Goal: Task Accomplishment & Management: Complete application form

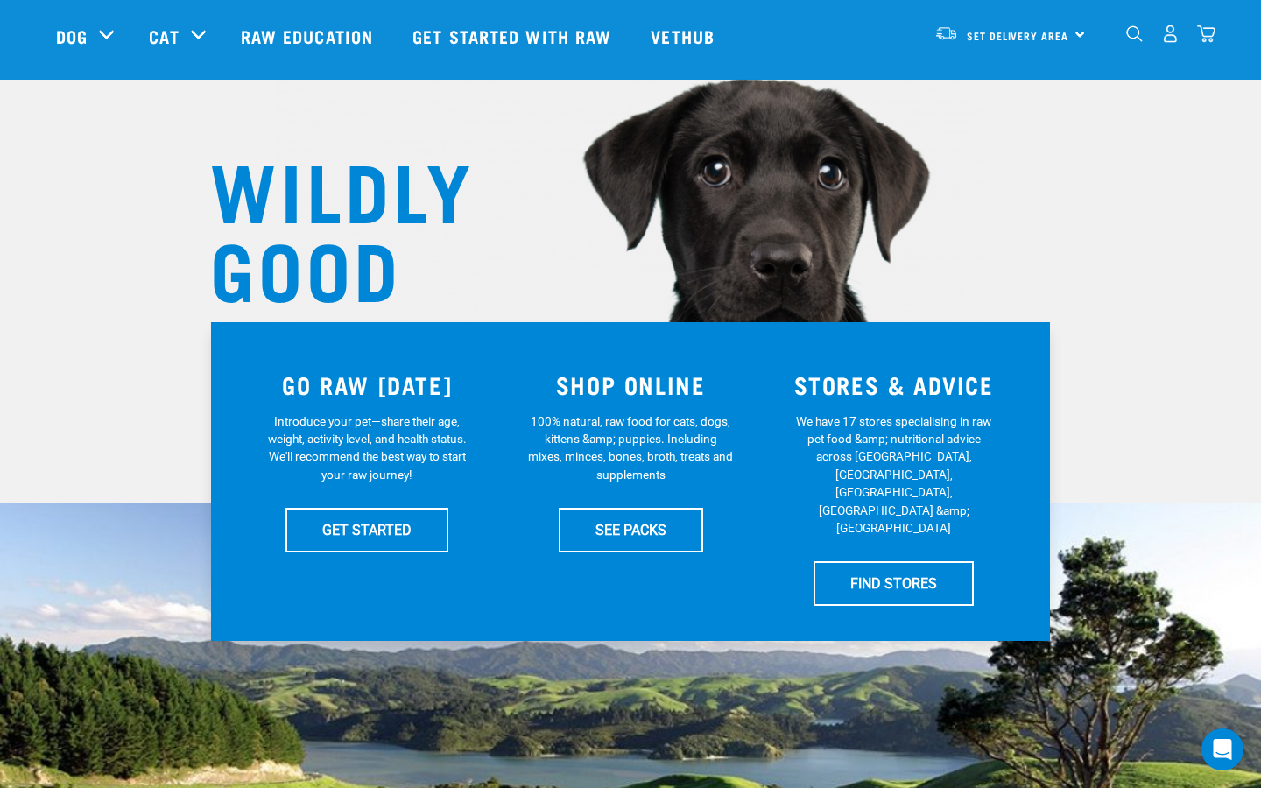
scroll to position [94, 0]
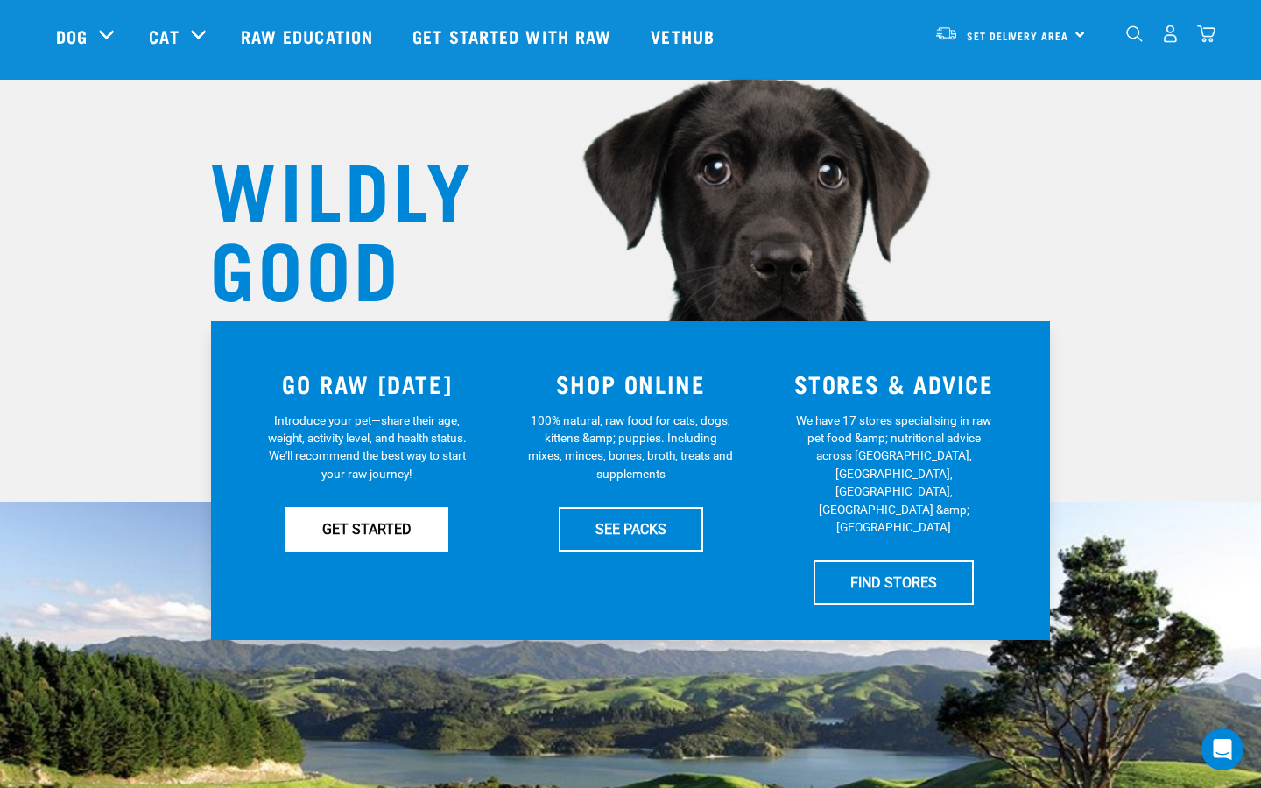
click at [394, 522] on link "GET STARTED" at bounding box center [366, 529] width 163 height 44
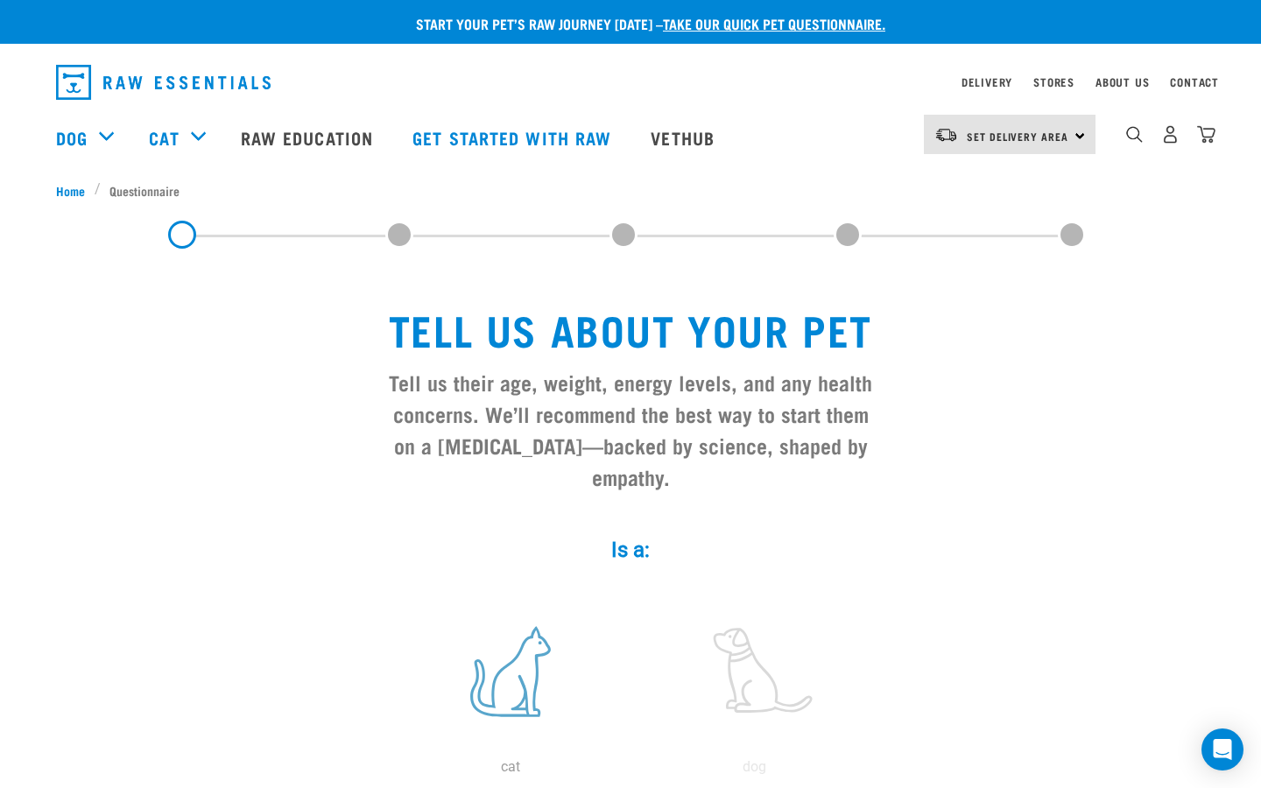
click at [525, 674] on label at bounding box center [510, 671] width 236 height 149
click at [389, 771] on input "radio" at bounding box center [389, 771] width 0 height 0
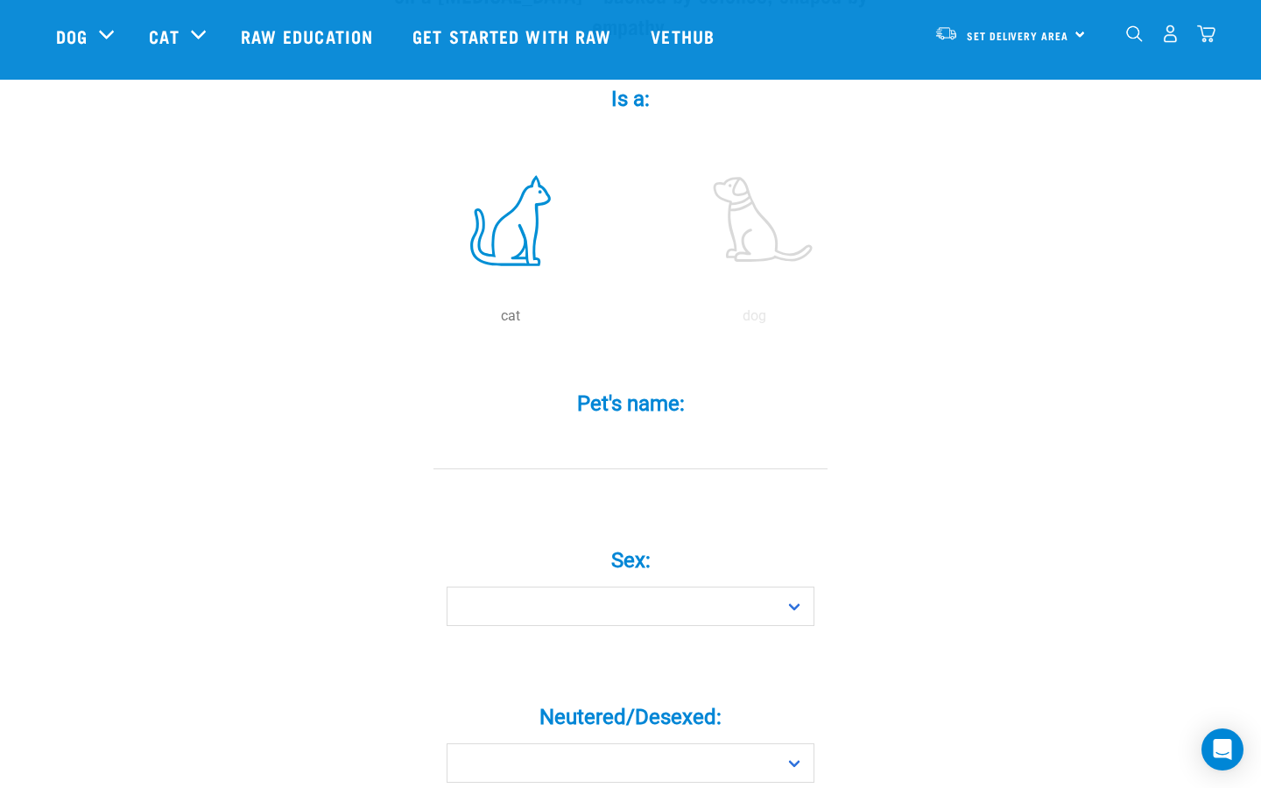
scroll to position [324, 0]
type input "Oshie"
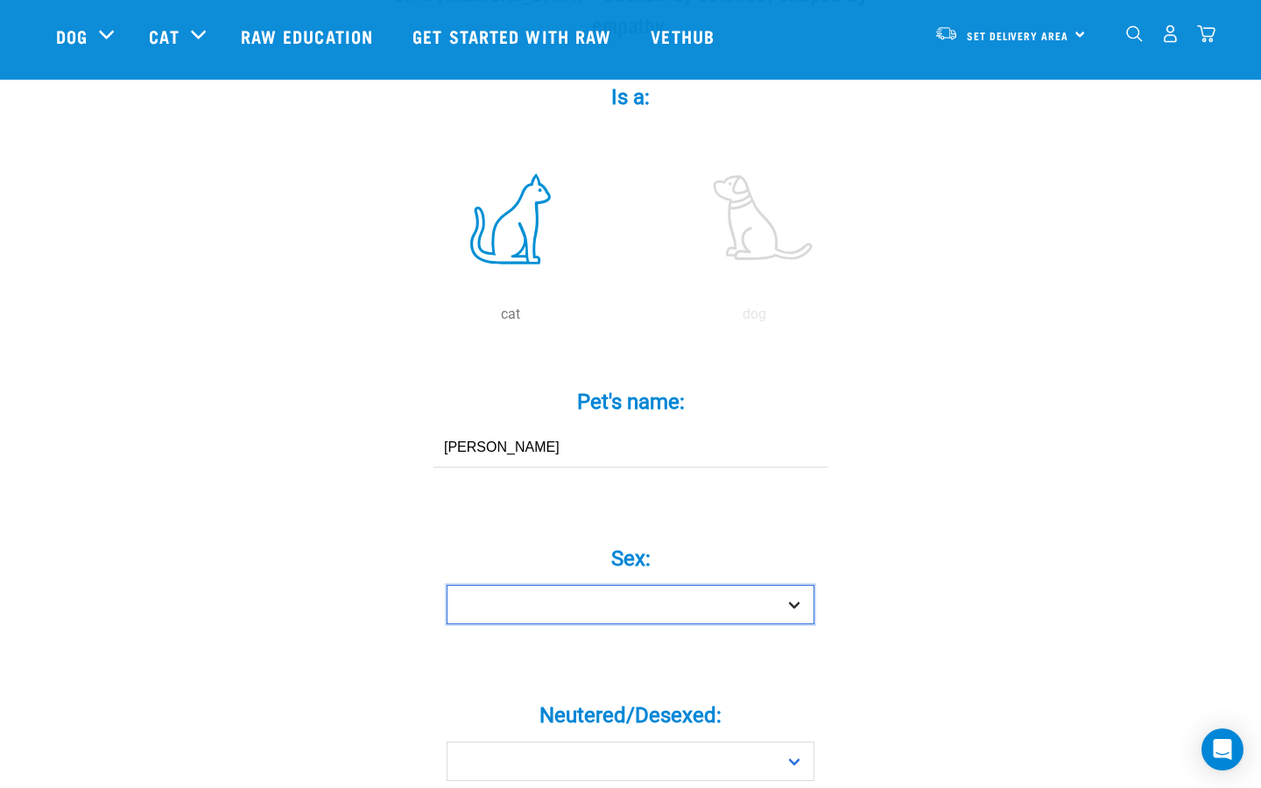
select select "boy"
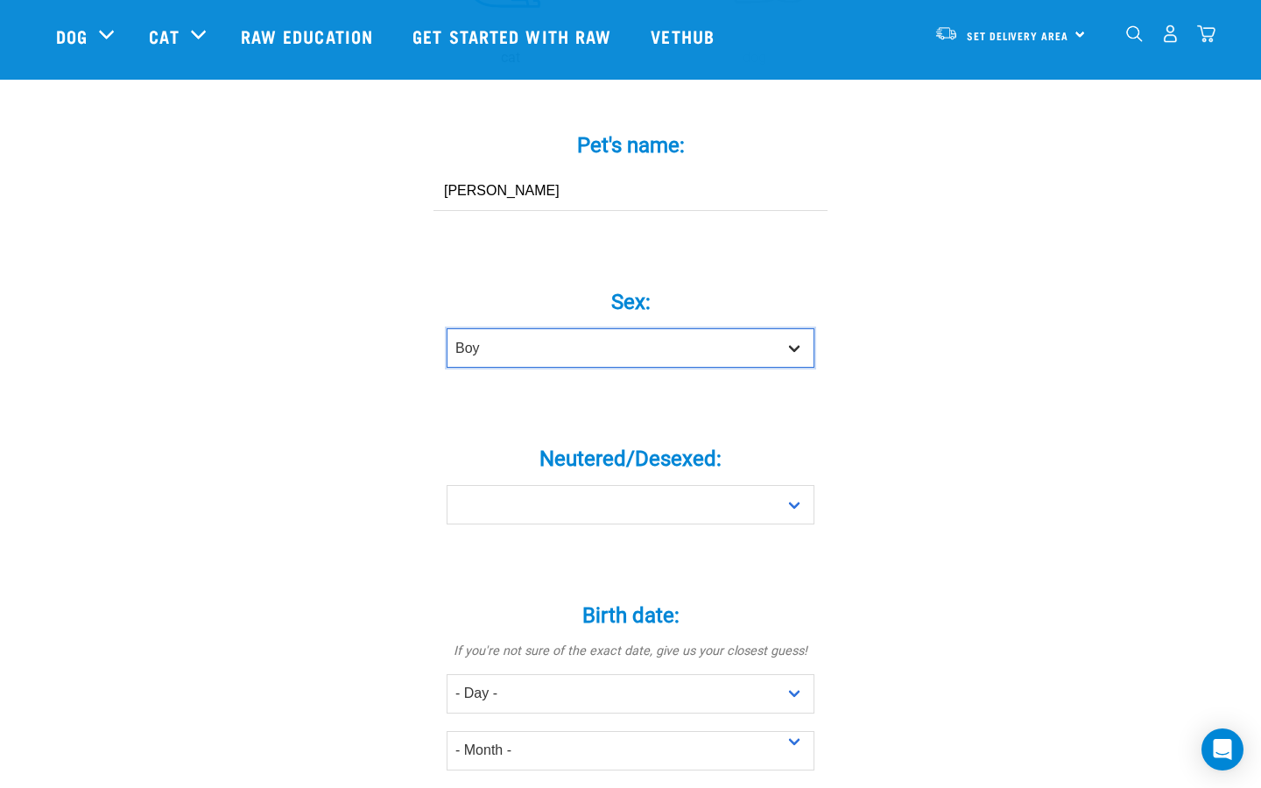
scroll to position [601, 0]
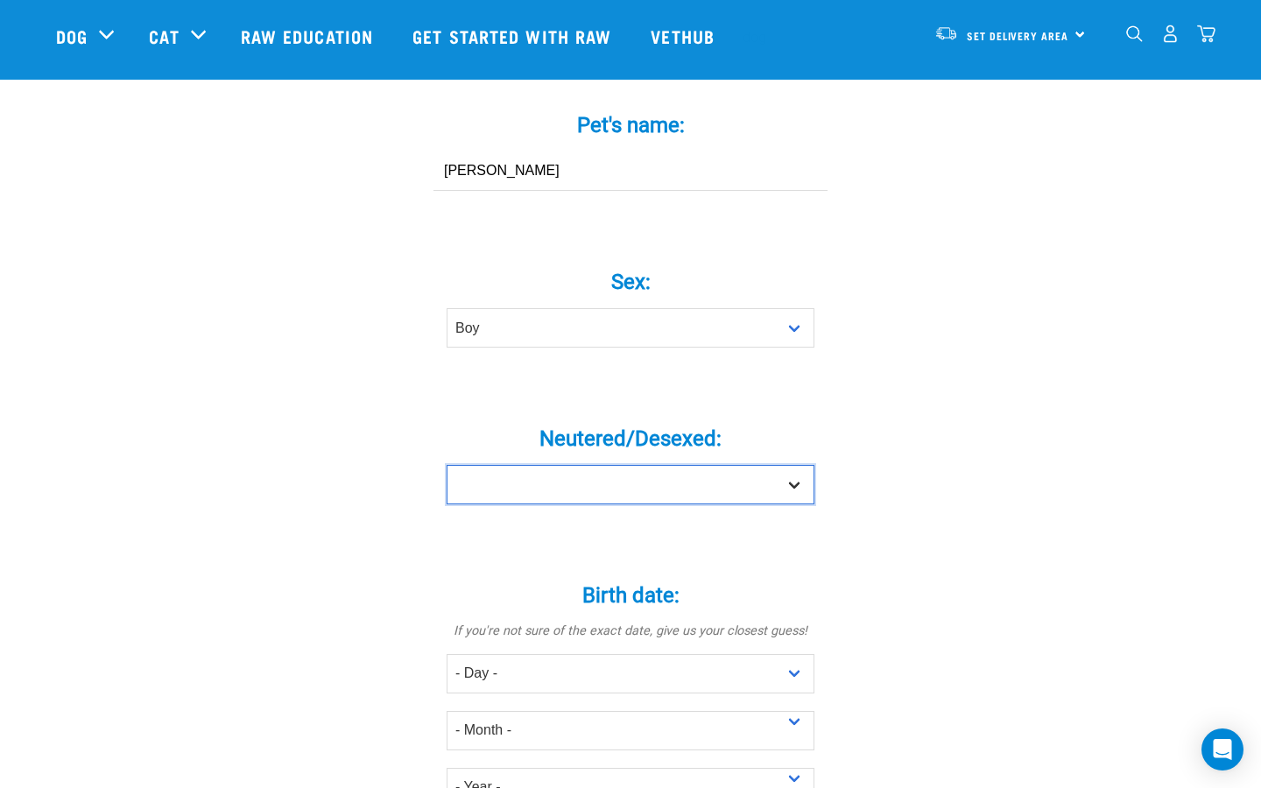
select select "yes"
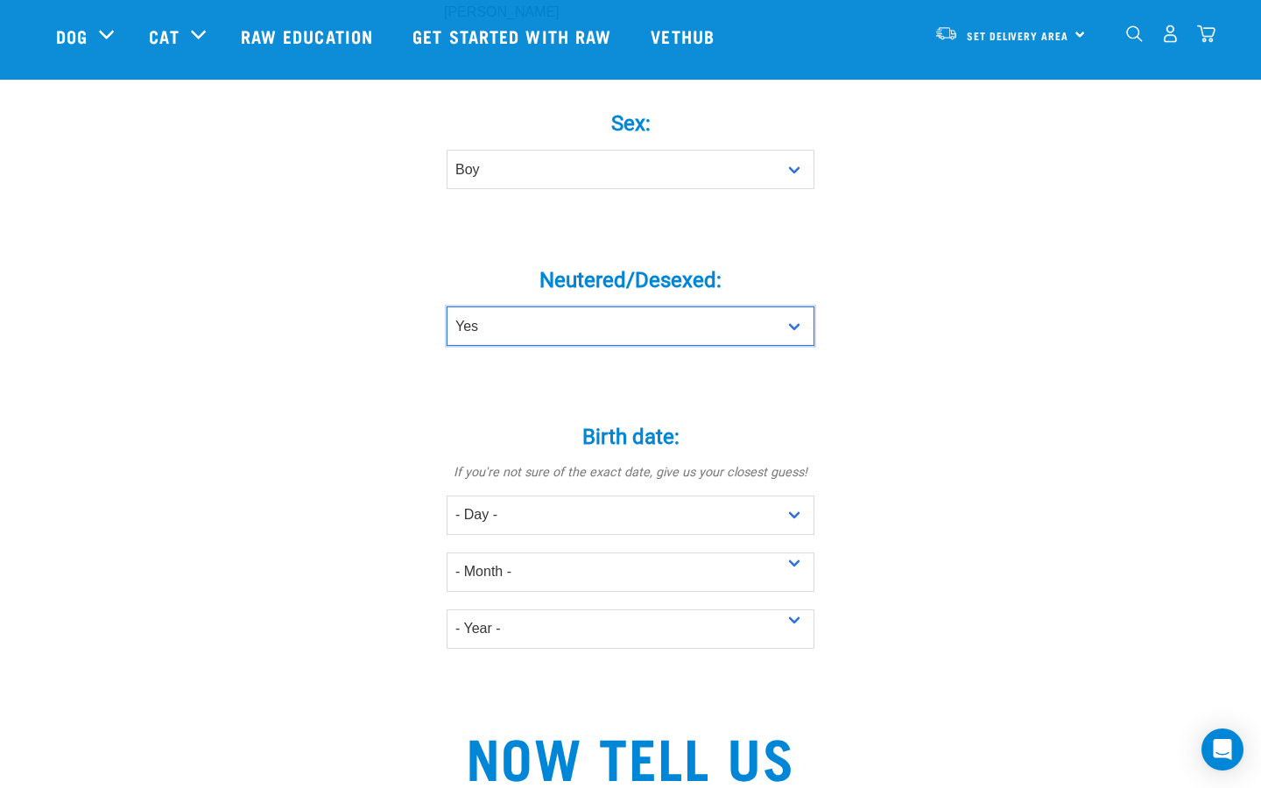
scroll to position [779, 0]
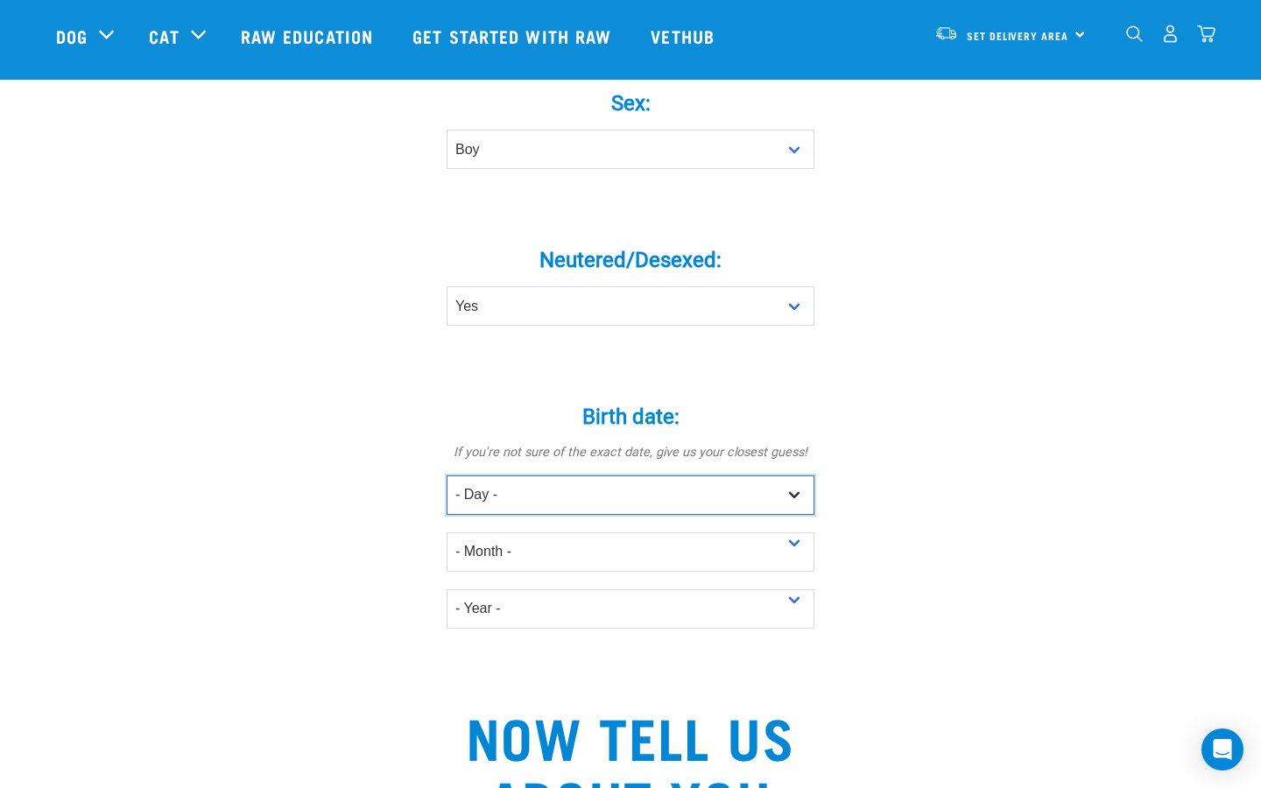
select select "11"
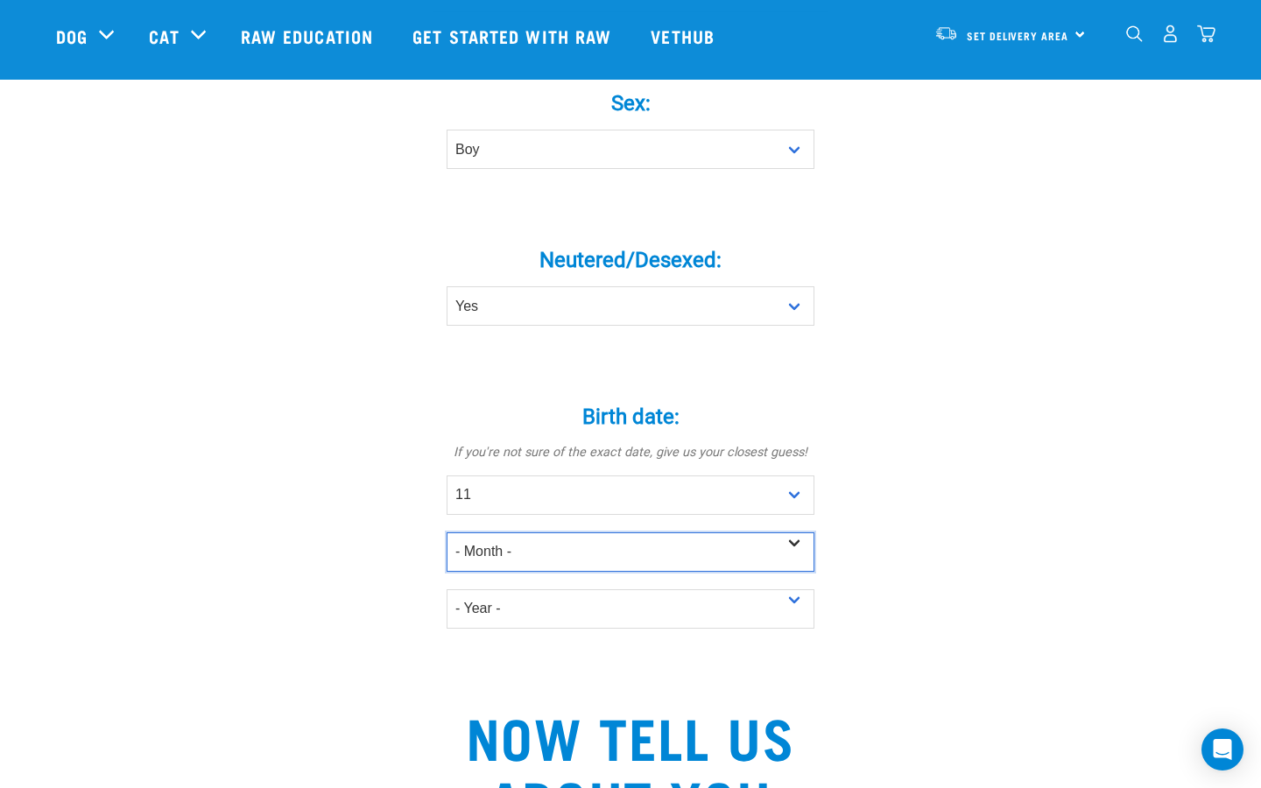
select select "February"
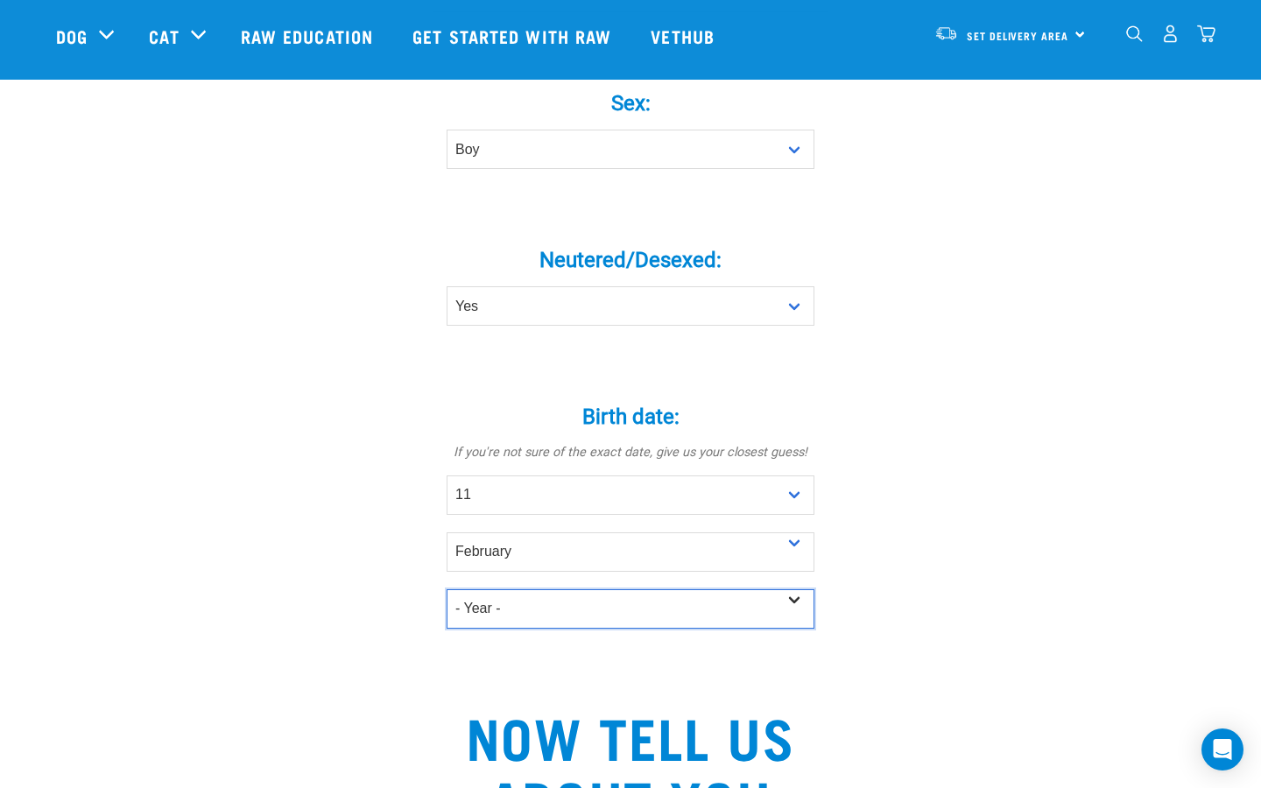
select select "2019"
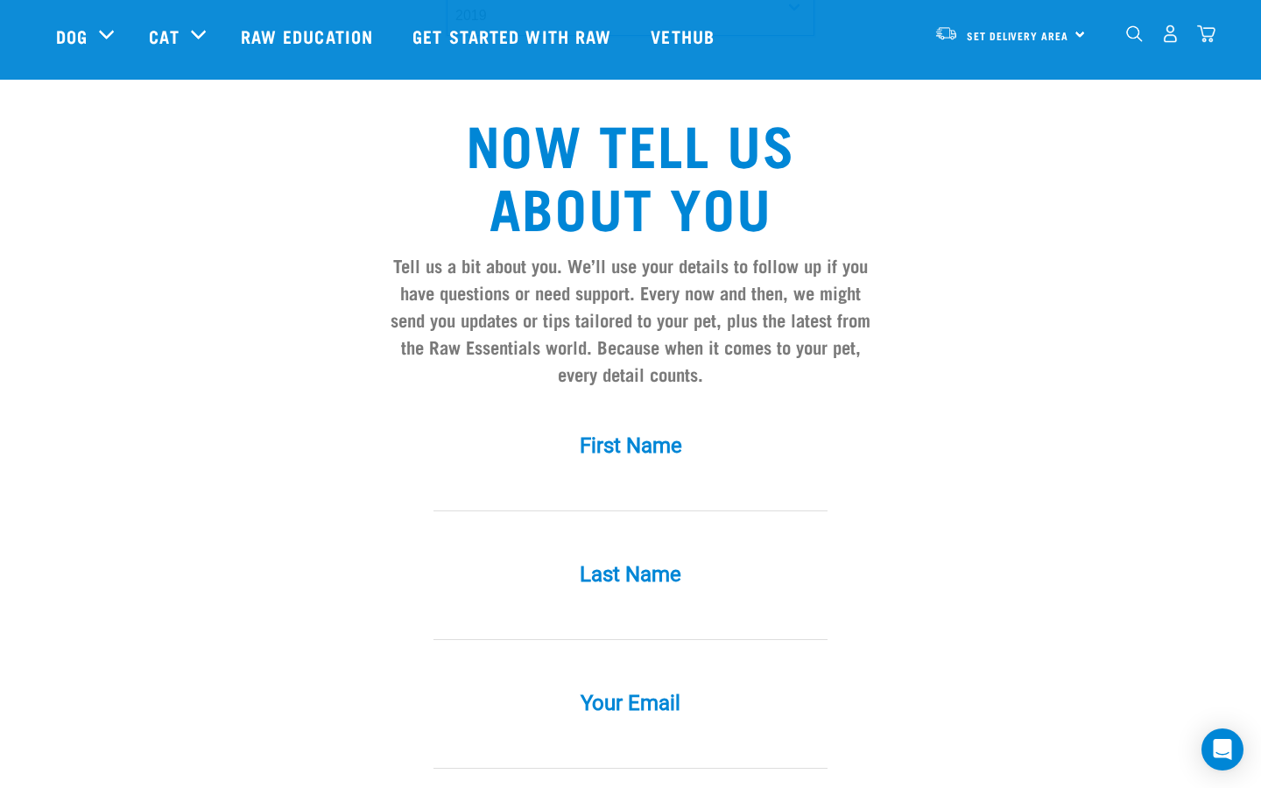
scroll to position [1393, 0]
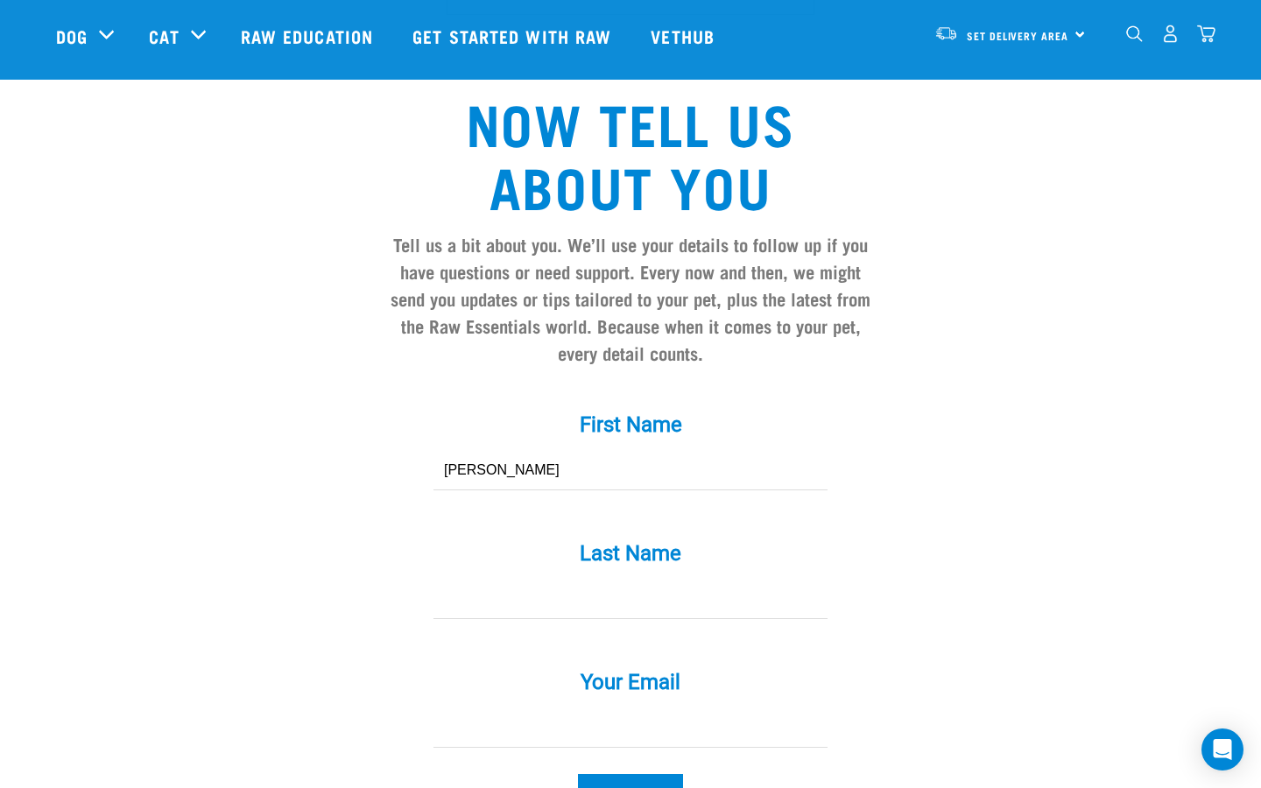
type input "Tracy"
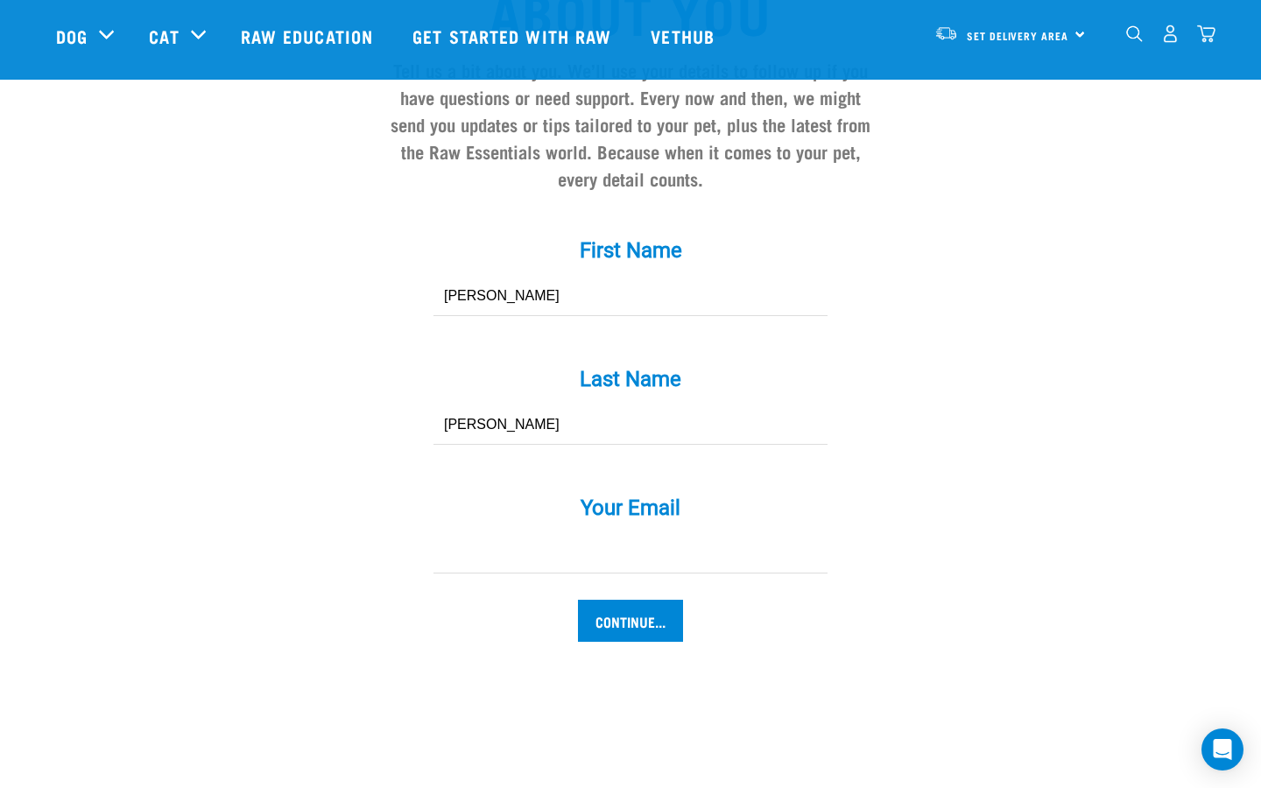
scroll to position [1685, 0]
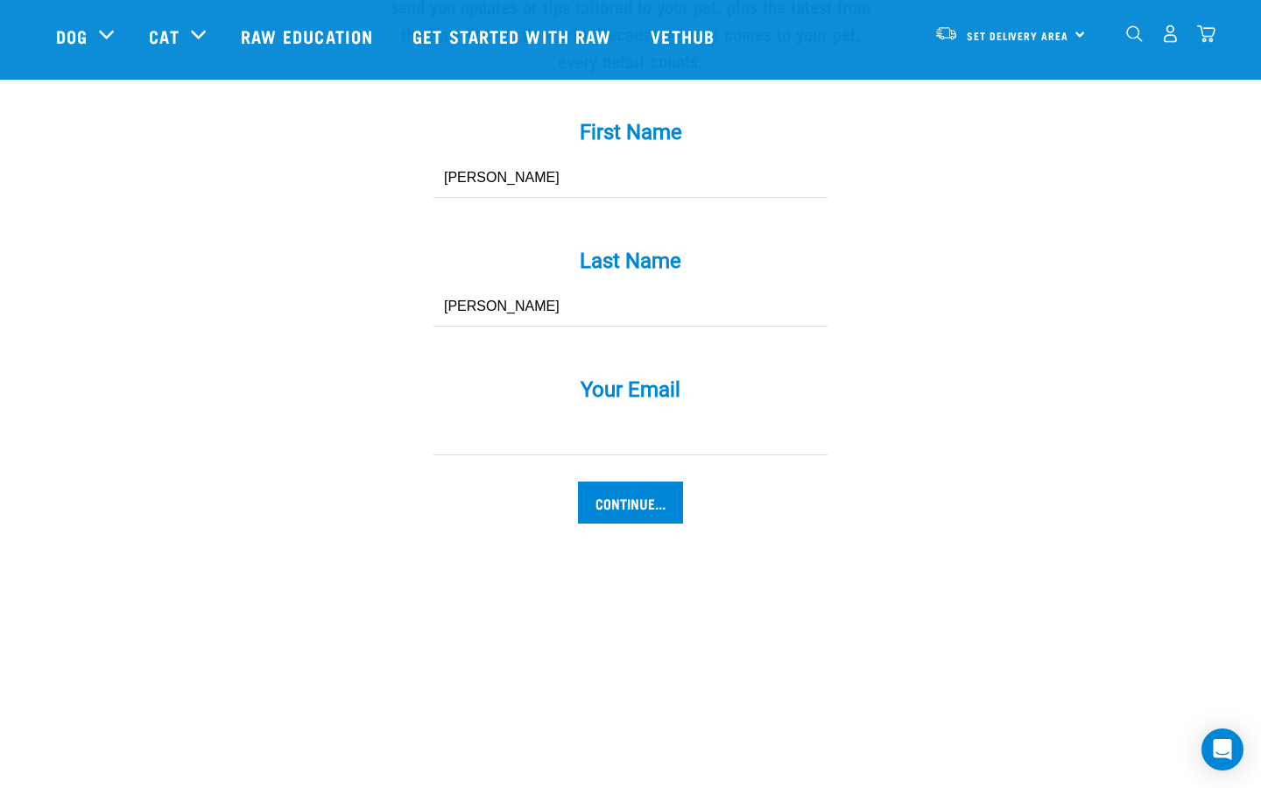
type input "Butler"
type input "scads_drift.2c@icloud.com"
click at [651, 511] on input "Continue..." at bounding box center [630, 502] width 105 height 42
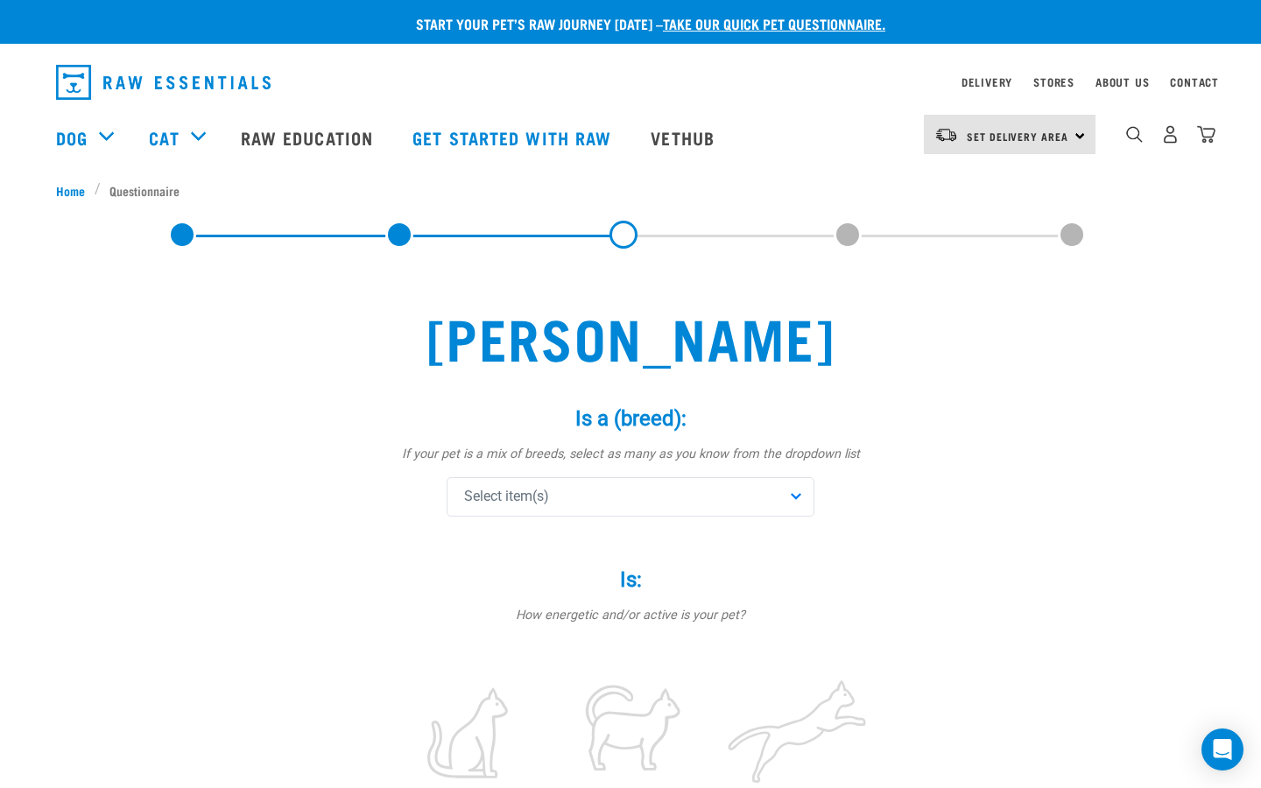
click at [1080, 132] on div "Set Delivery Area North Island South Island" at bounding box center [1010, 134] width 172 height 39
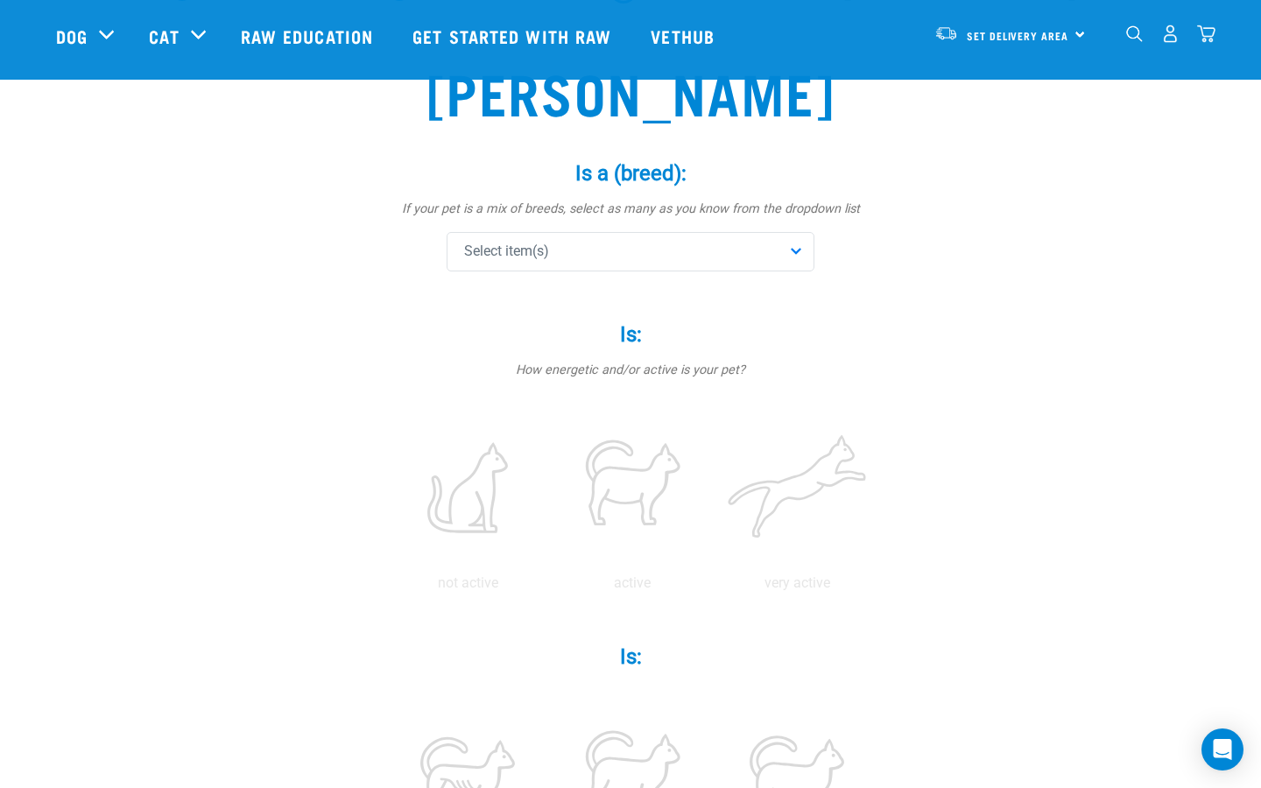
scroll to position [134, 0]
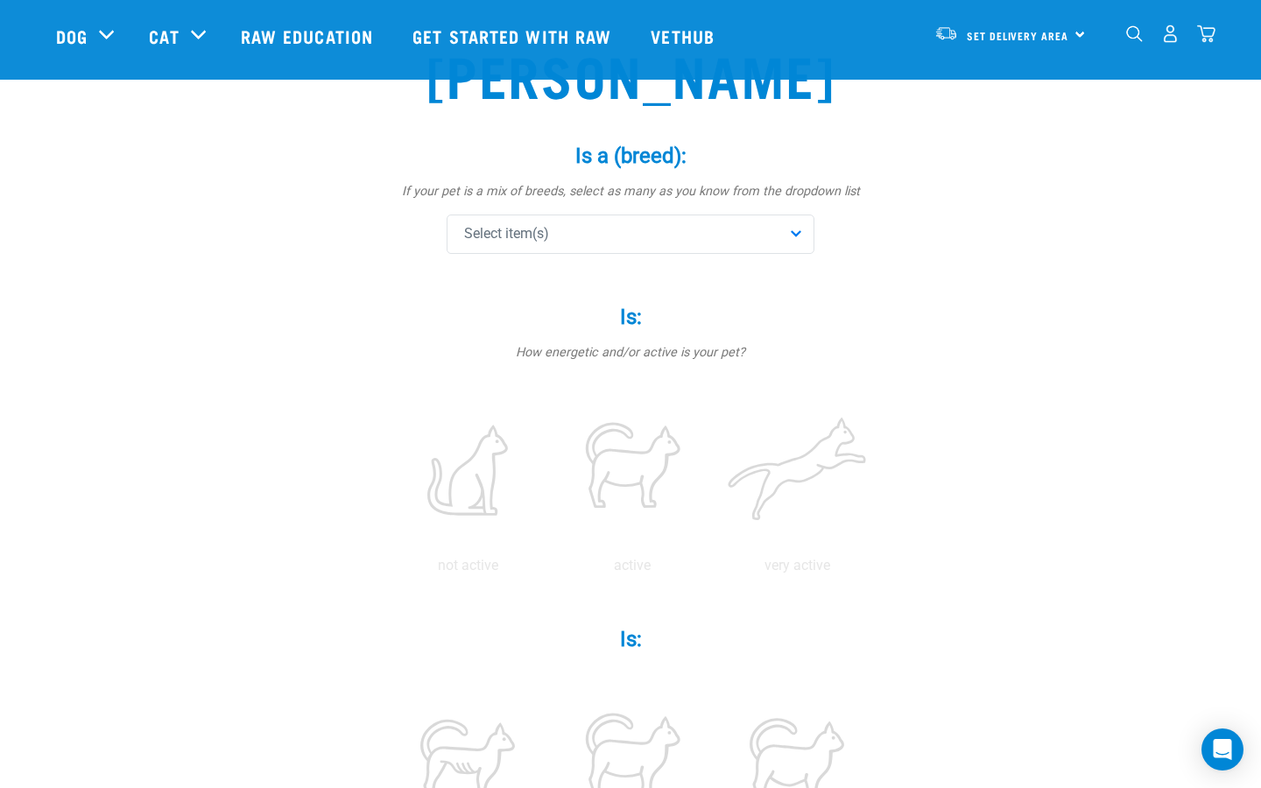
click at [794, 236] on div "Select item(s)" at bounding box center [630, 233] width 368 height 39
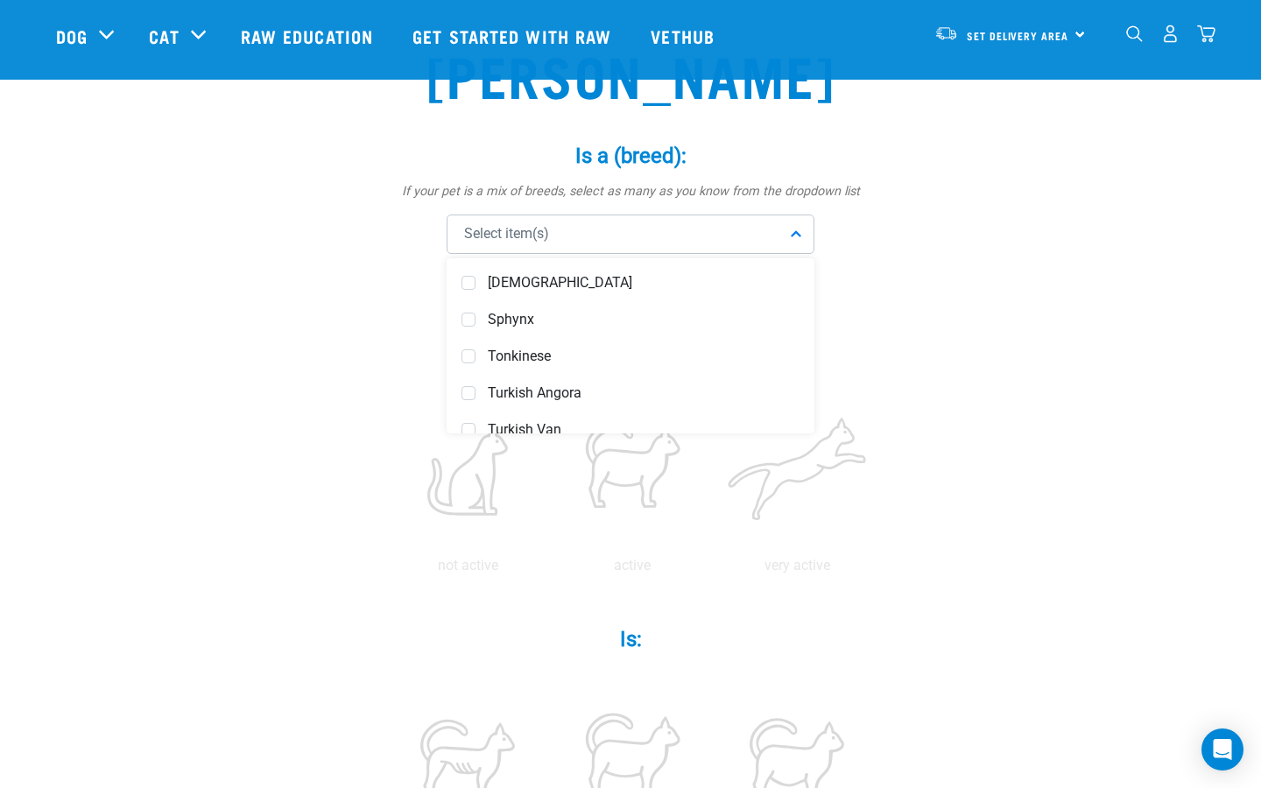
scroll to position [1344, 0]
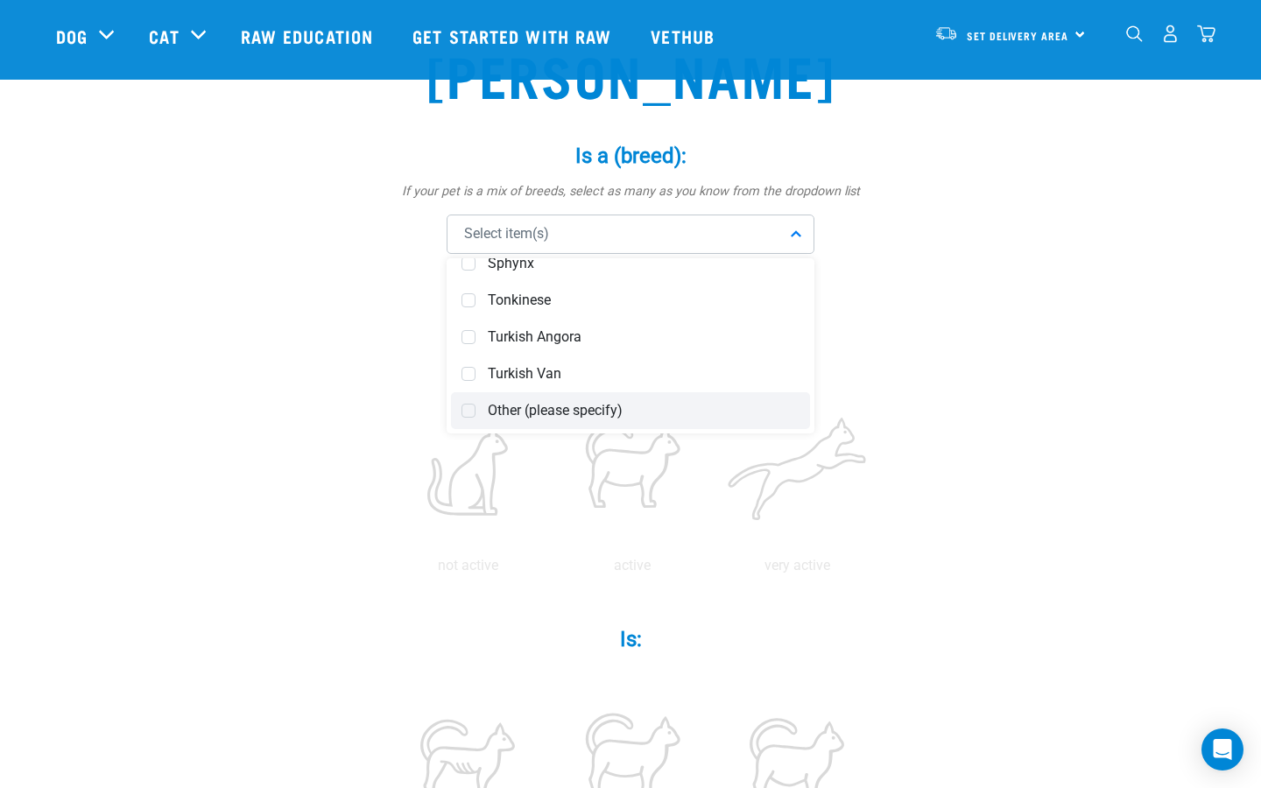
click at [704, 410] on span "Other (please specify)" at bounding box center [644, 411] width 312 height 18
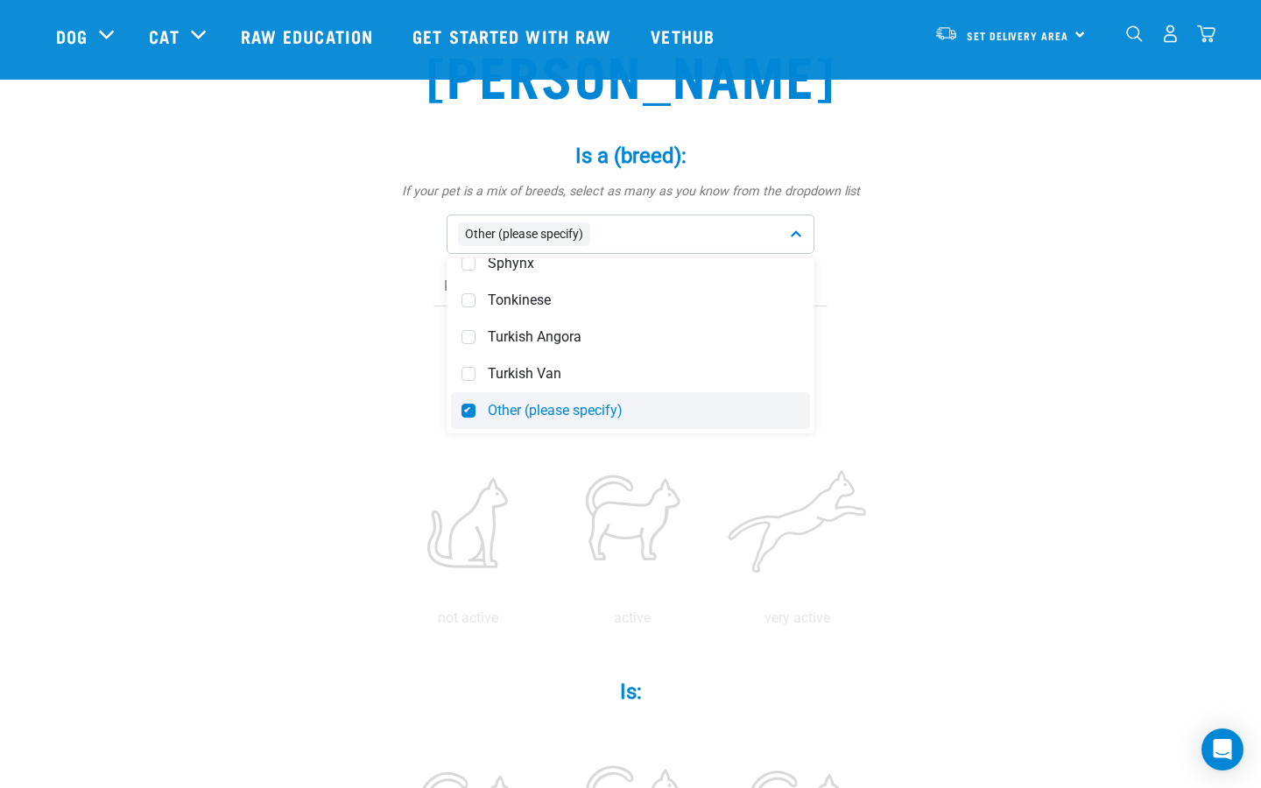
click at [676, 415] on span "Other (please specify)" at bounding box center [644, 411] width 312 height 18
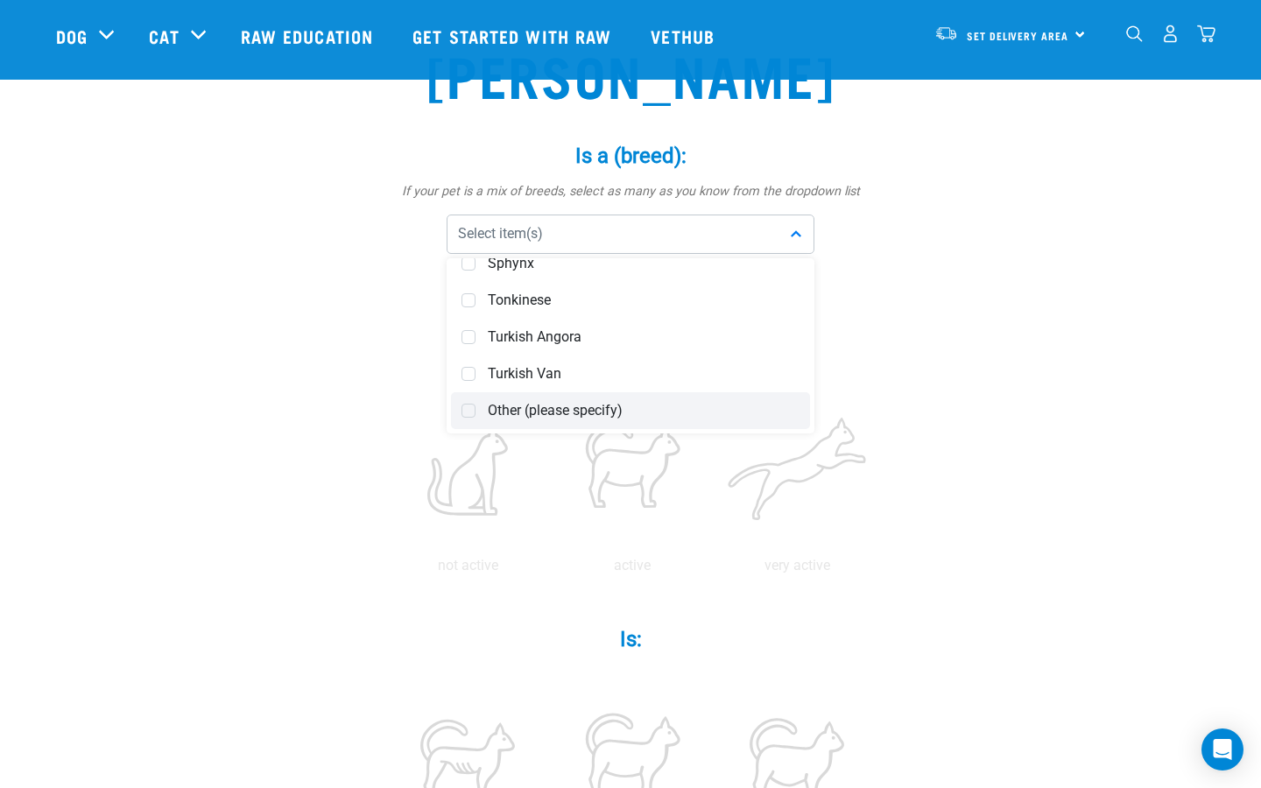
click at [676, 415] on span "Other (please specify)" at bounding box center [644, 411] width 312 height 18
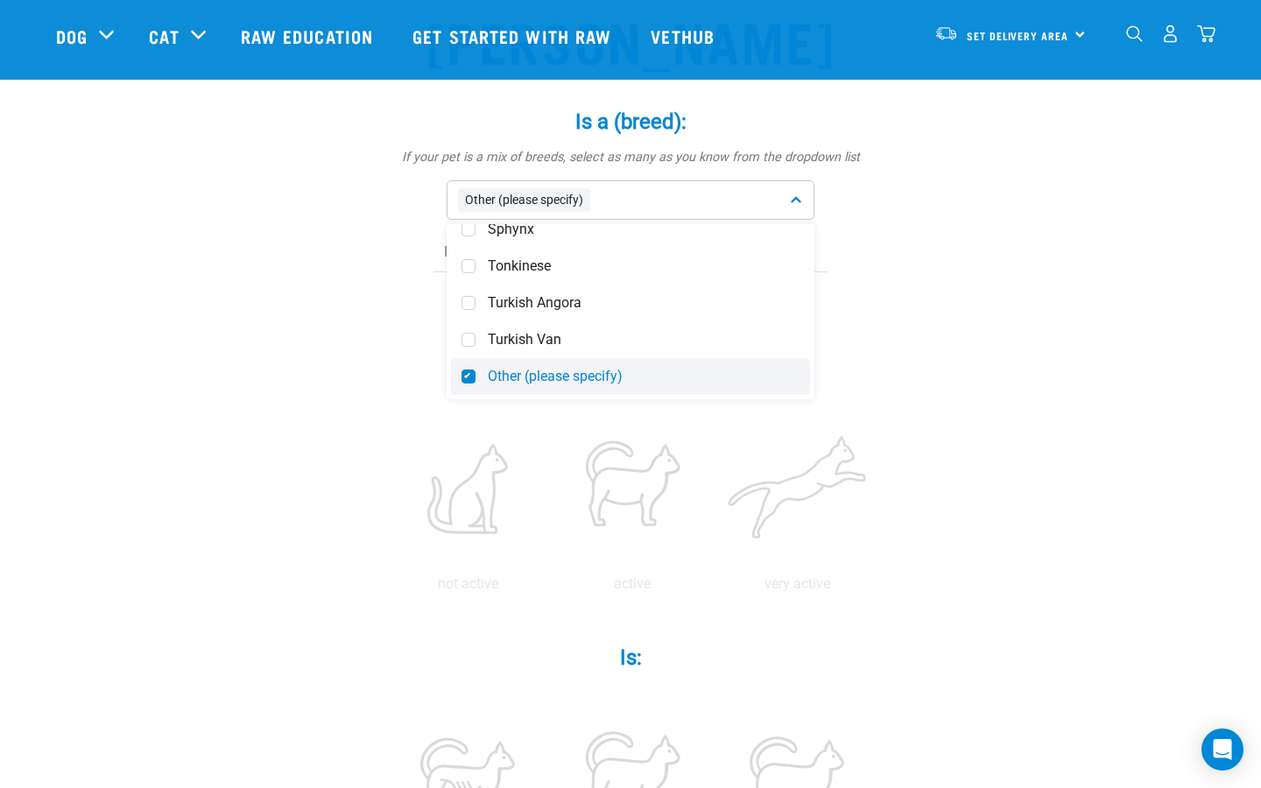
scroll to position [123, 0]
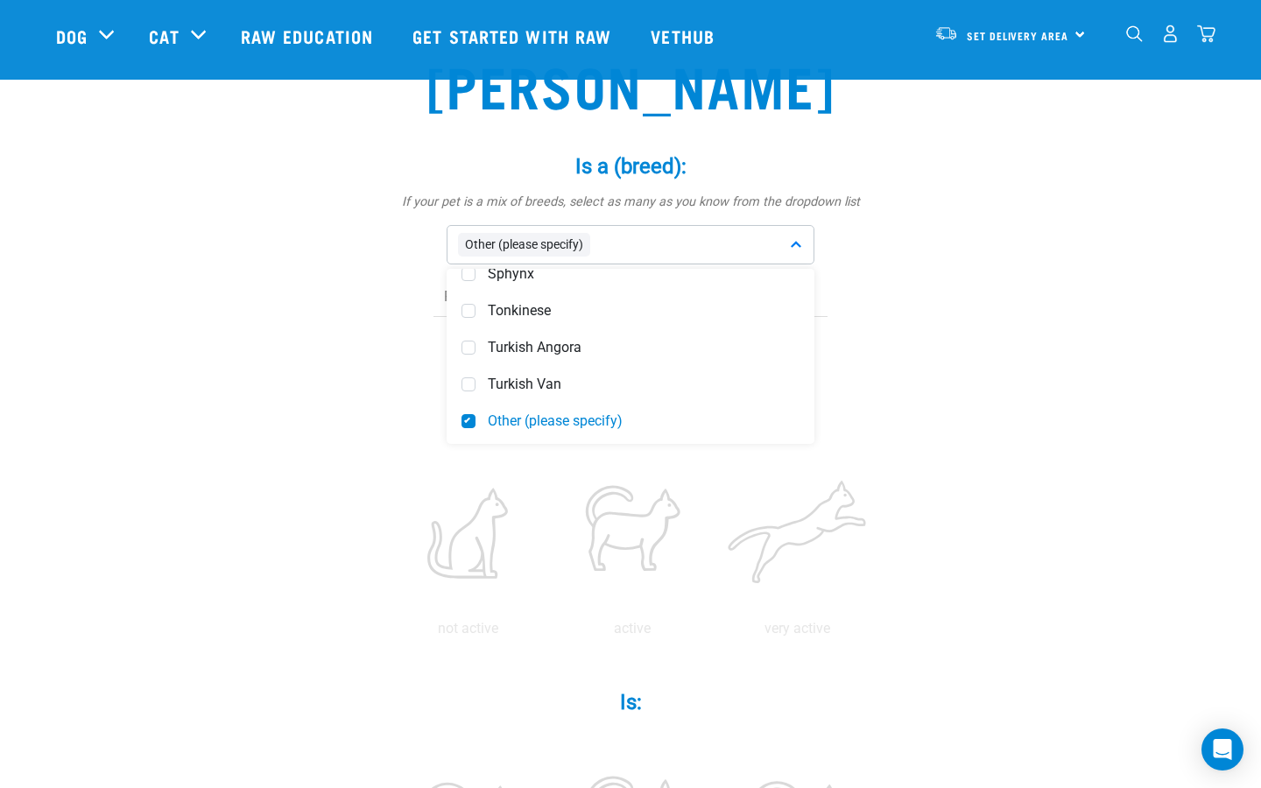
click at [607, 242] on div "Other (please specify)" at bounding box center [630, 244] width 368 height 39
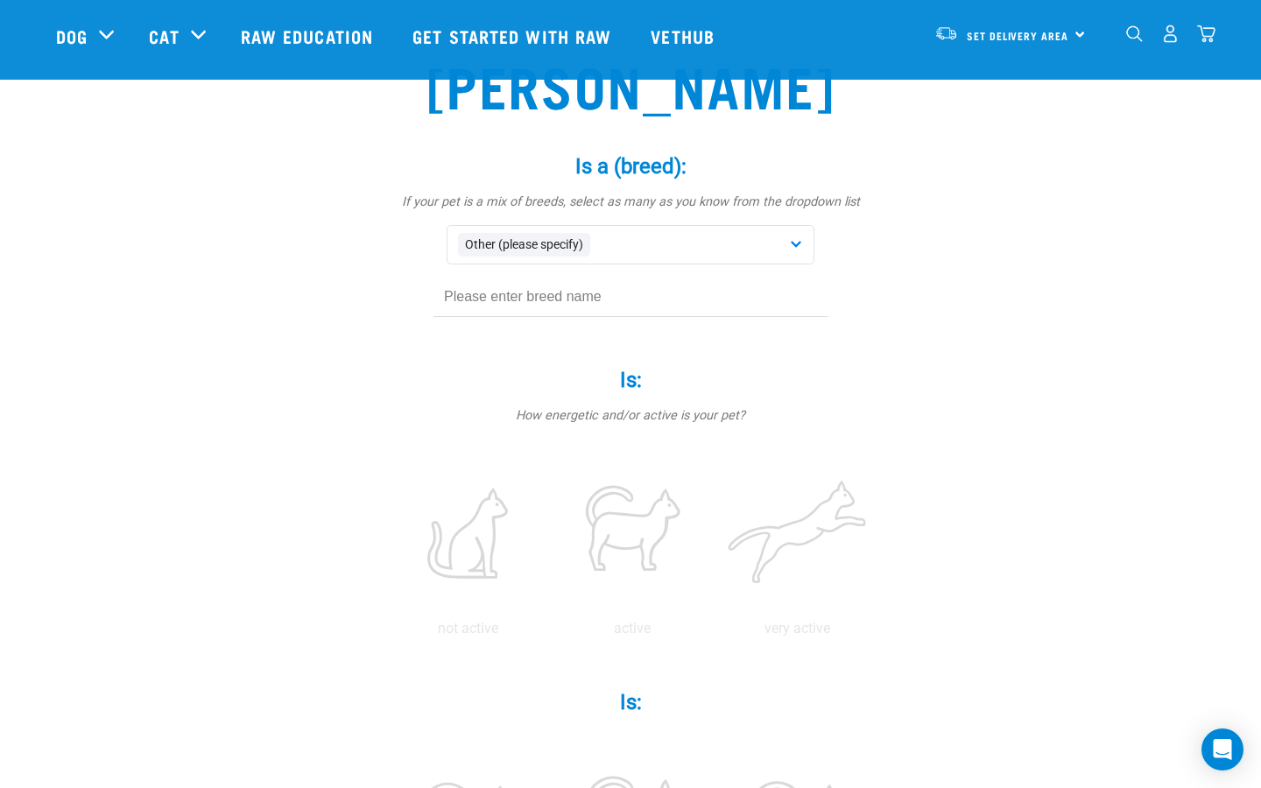
click at [601, 300] on input "text" at bounding box center [630, 296] width 394 height 39
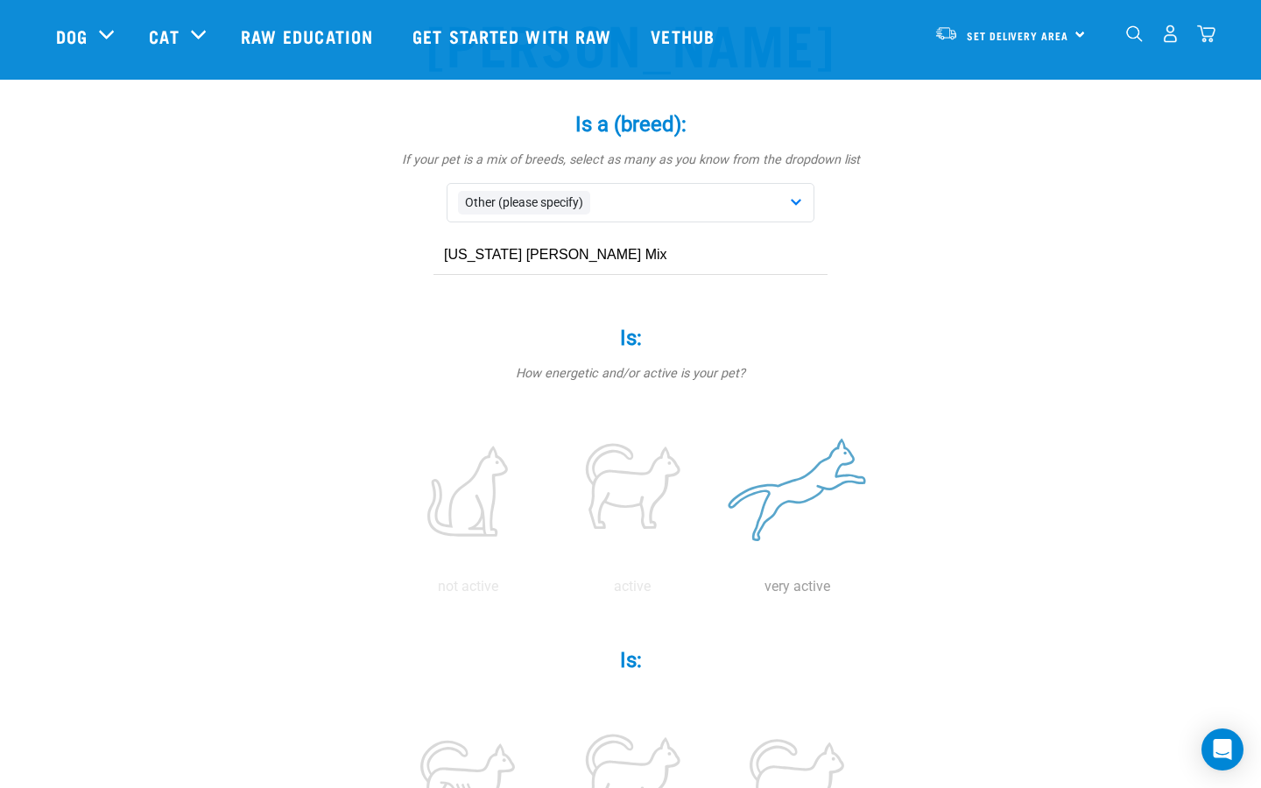
scroll to position [200, 0]
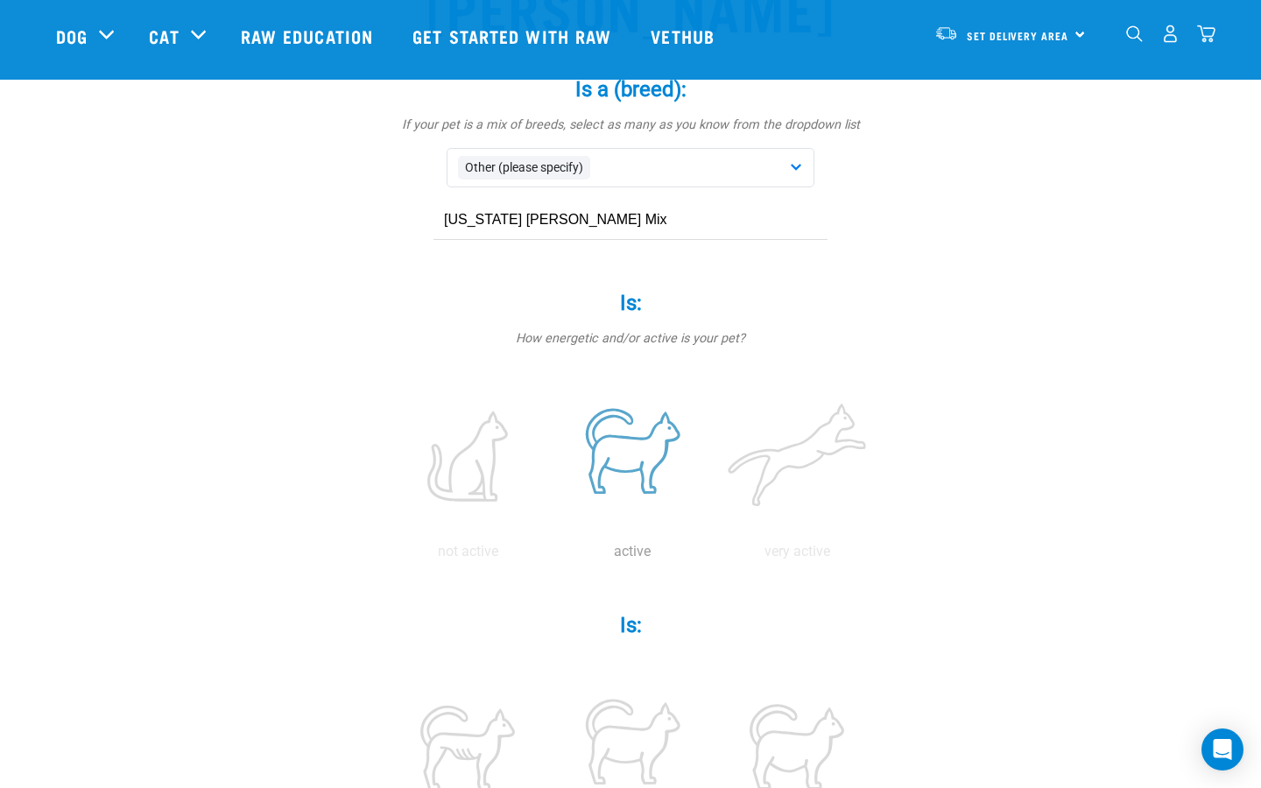
type input "Maine Coon Mix"
click at [643, 469] on label at bounding box center [632, 456] width 158 height 149
click at [550, 556] on input "radio" at bounding box center [550, 556] width 0 height 0
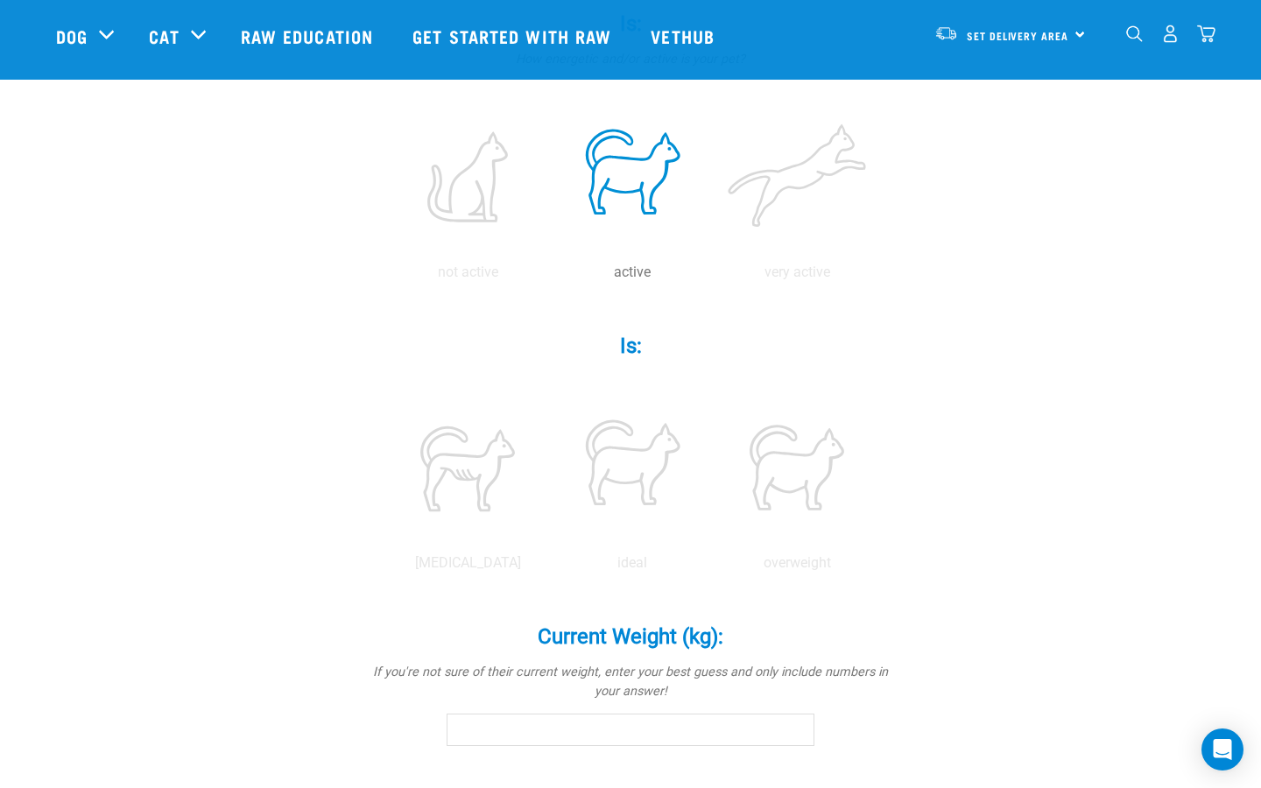
scroll to position [481, 0]
click at [643, 471] on label at bounding box center [632, 466] width 158 height 149
click at [550, 566] on input "radio" at bounding box center [550, 566] width 0 height 0
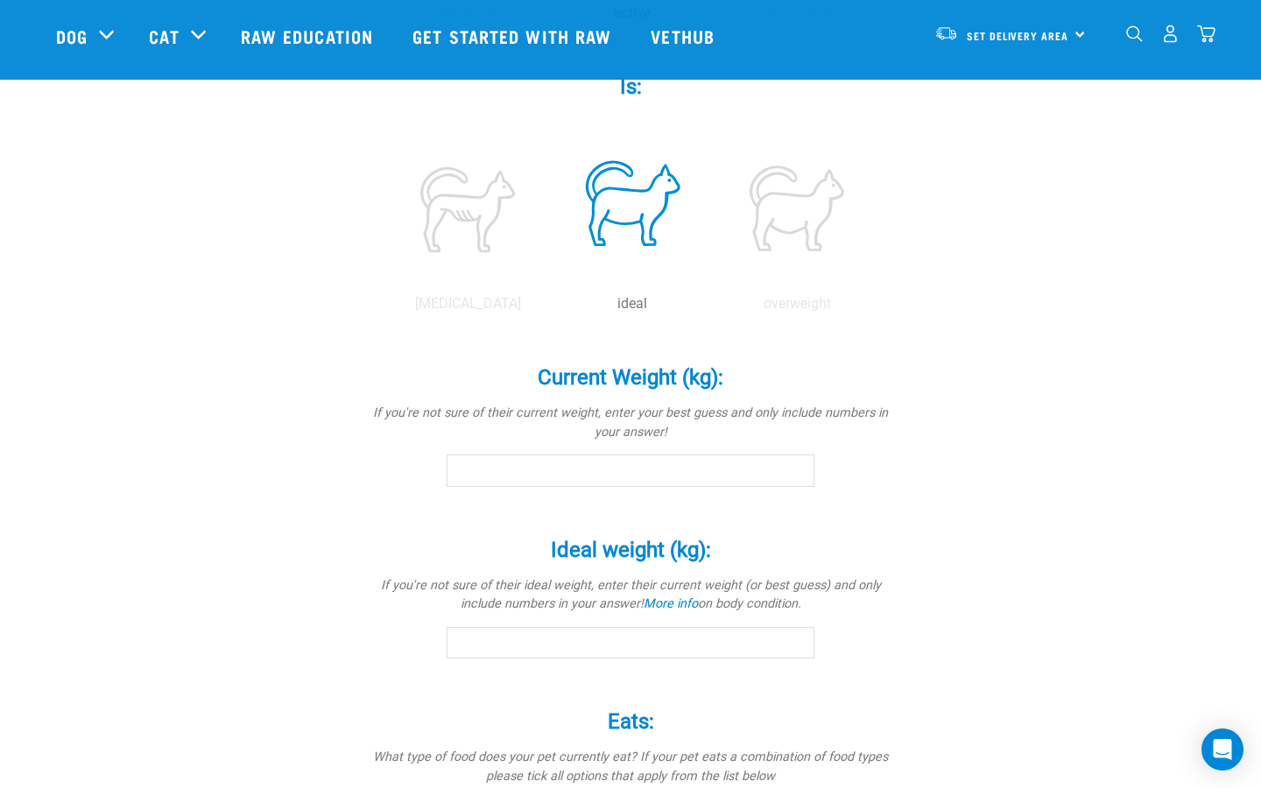
scroll to position [740, 0]
click at [643, 469] on input "Current Weight (kg): *" at bounding box center [630, 469] width 368 height 32
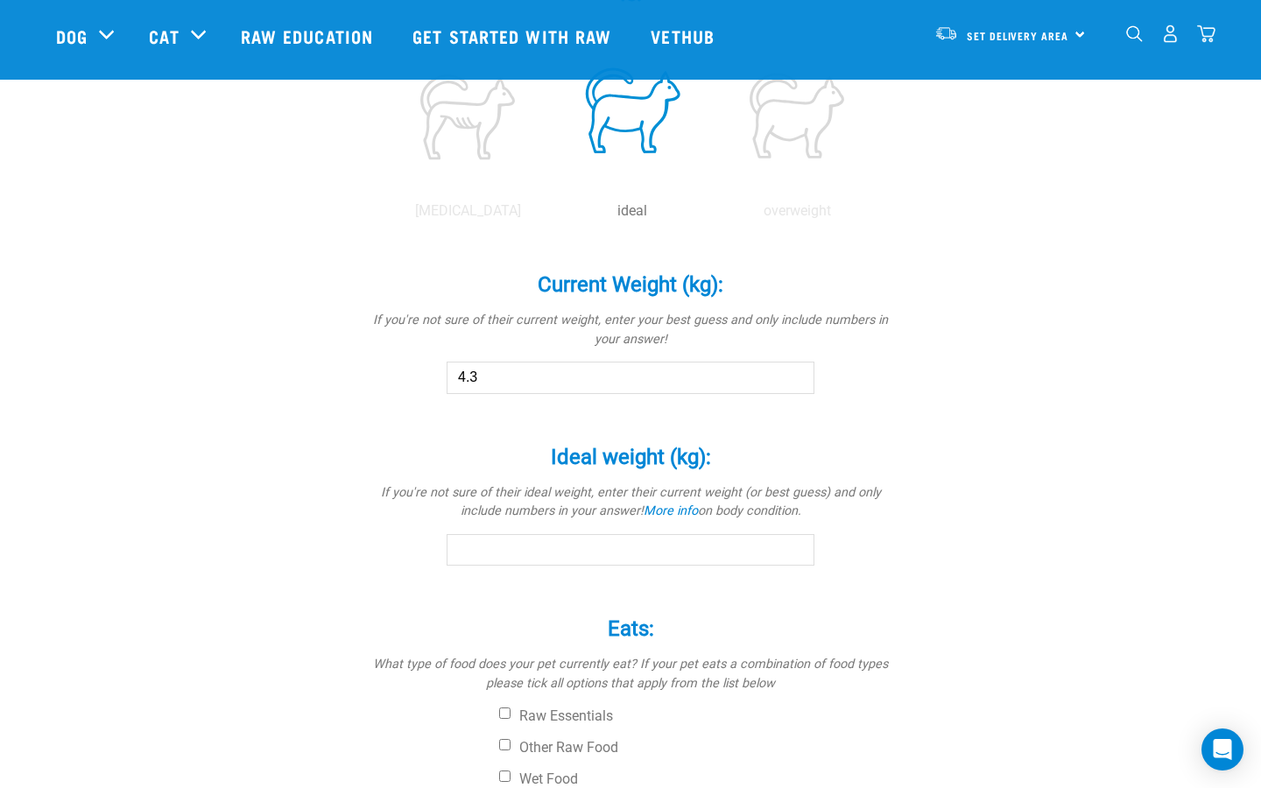
scroll to position [839, 0]
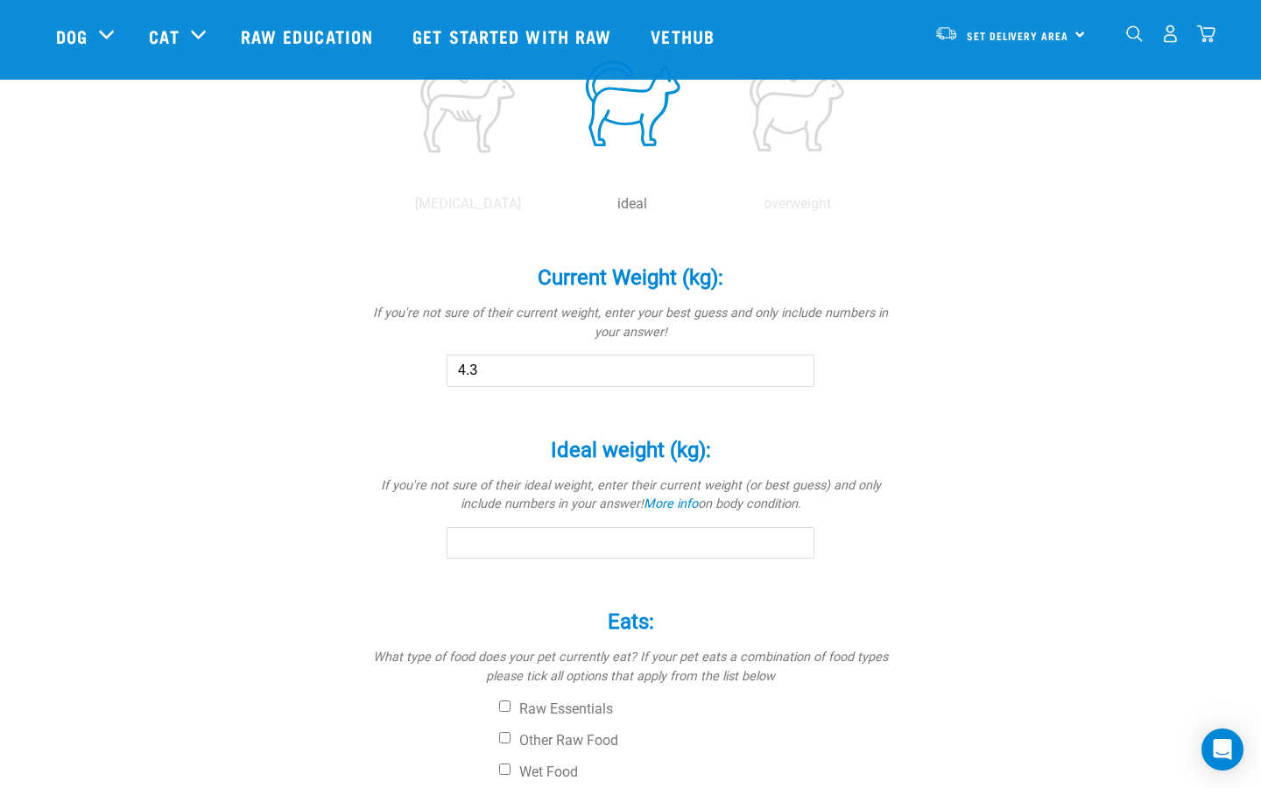
type input "4.3"
click at [706, 542] on input "Ideal weight (kg): *" at bounding box center [630, 543] width 368 height 32
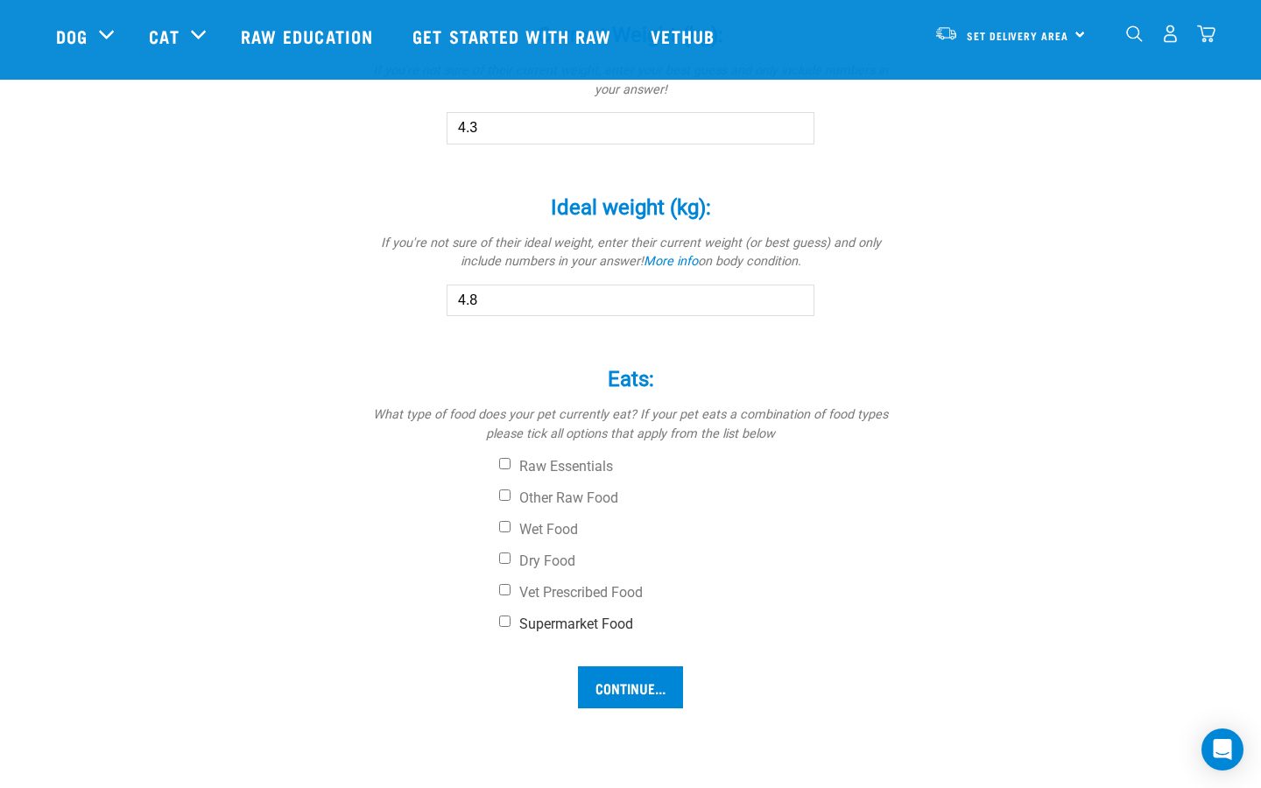
scroll to position [1088, 0]
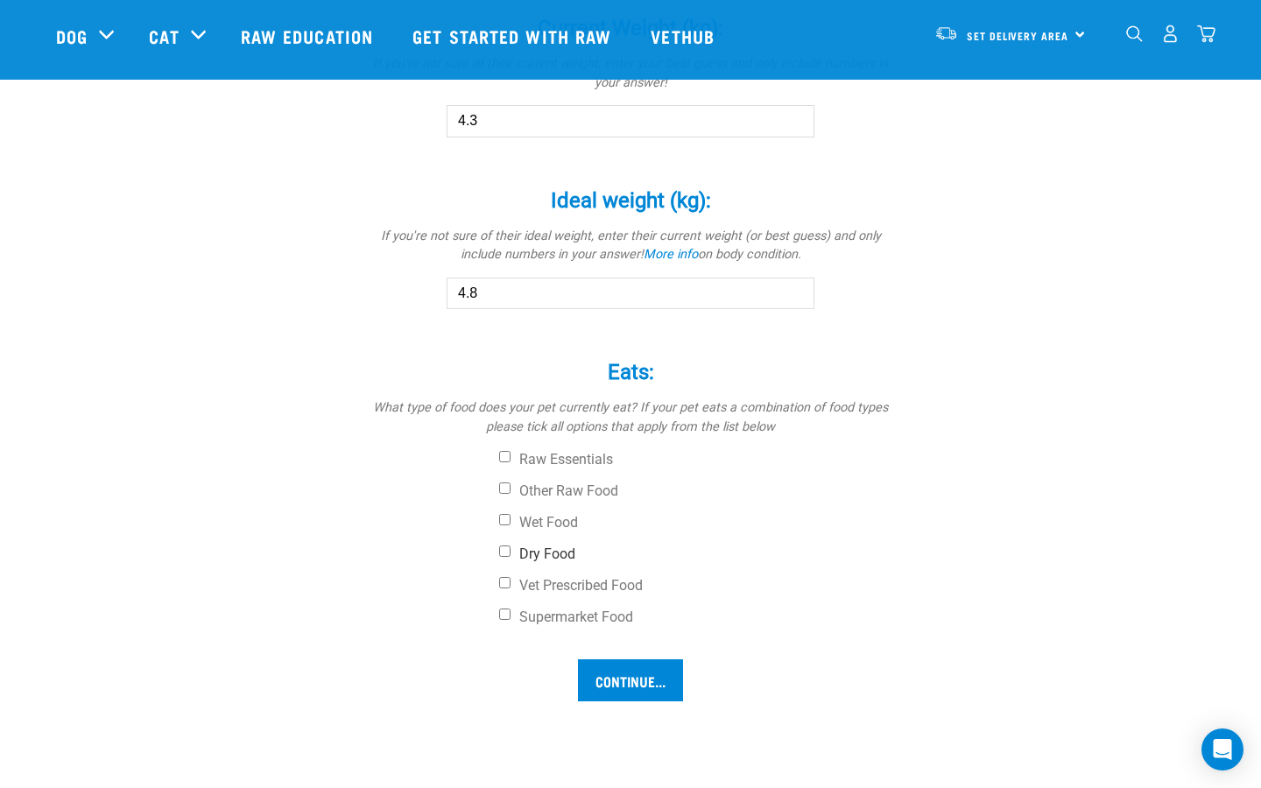
type input "4.8"
click at [507, 546] on input "Dry Food" at bounding box center [504, 550] width 11 height 11
checkbox input "true"
click at [506, 518] on input "Wet Food" at bounding box center [504, 519] width 11 height 11
checkbox input "true"
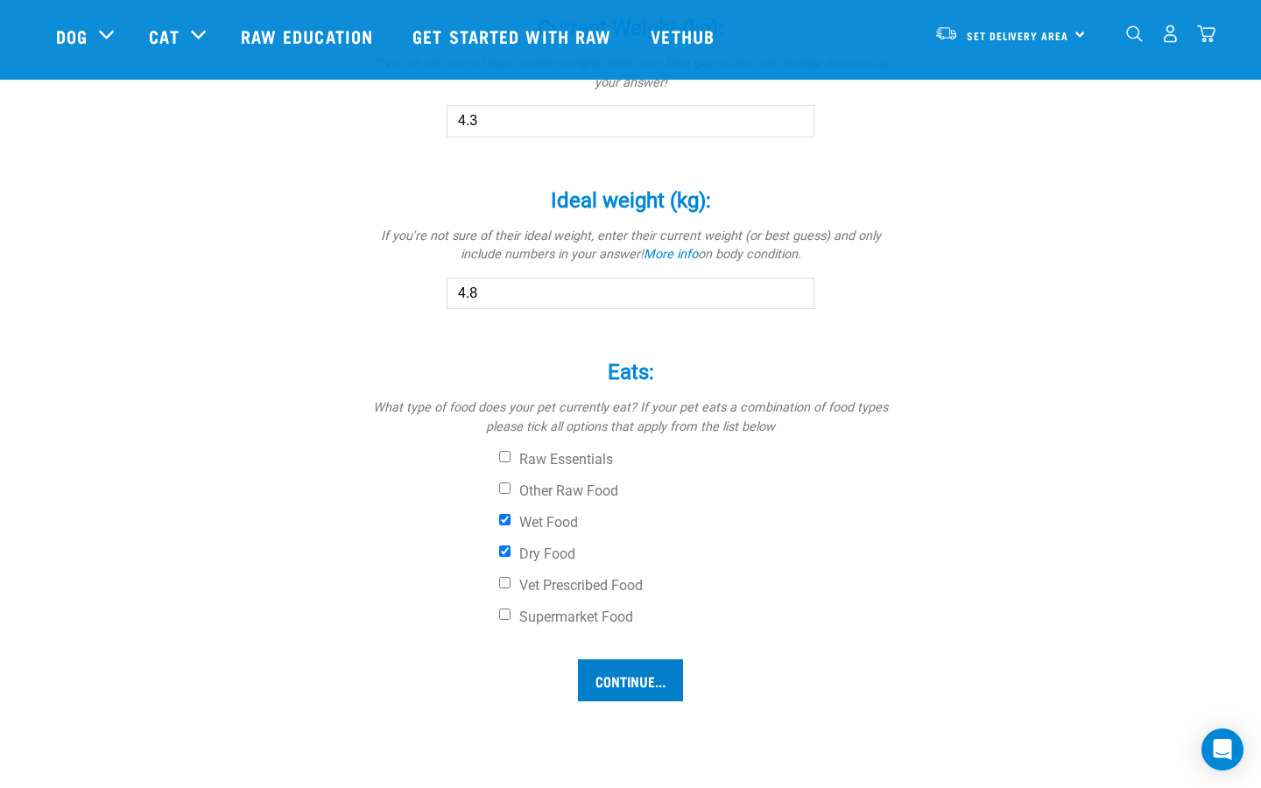
click at [623, 683] on input "Continue..." at bounding box center [630, 680] width 105 height 42
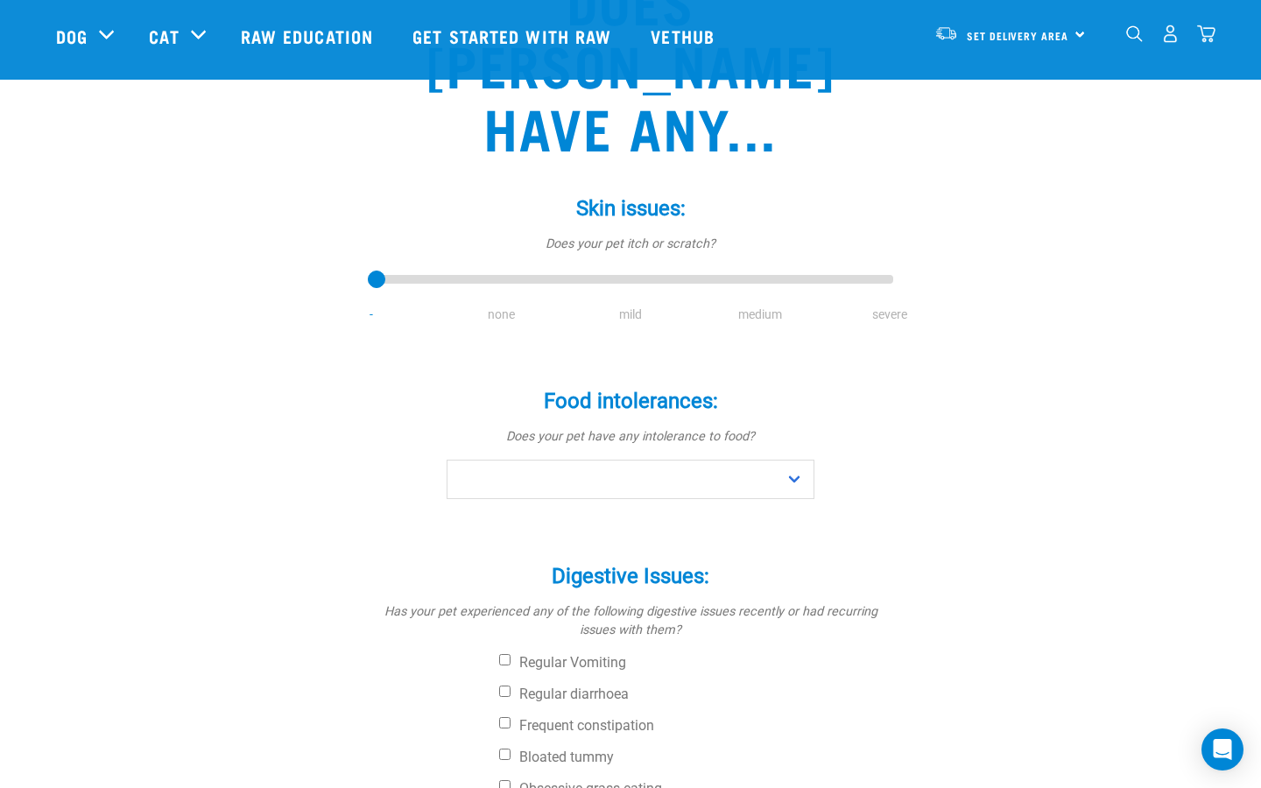
scroll to position [209, 0]
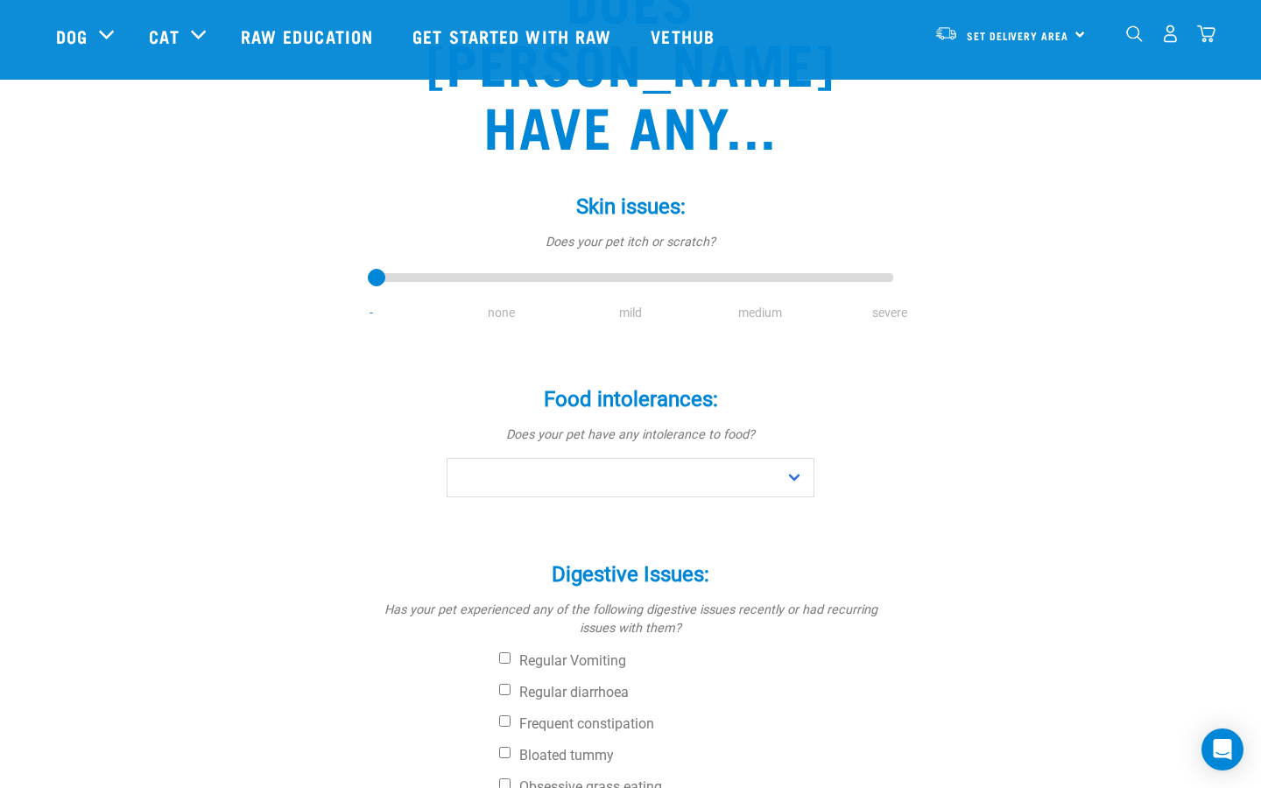
click at [633, 304] on li "mild" at bounding box center [630, 313] width 130 height 18
click at [635, 304] on li "mild" at bounding box center [630, 313] width 130 height 18
drag, startPoint x: 377, startPoint y: 216, endPoint x: 609, endPoint y: 229, distance: 232.3
type input "2"
click at [611, 228] on div "Skin issues: * Does your pet itch or scratch? - none mild medium severe" at bounding box center [630, 246] width 525 height 152
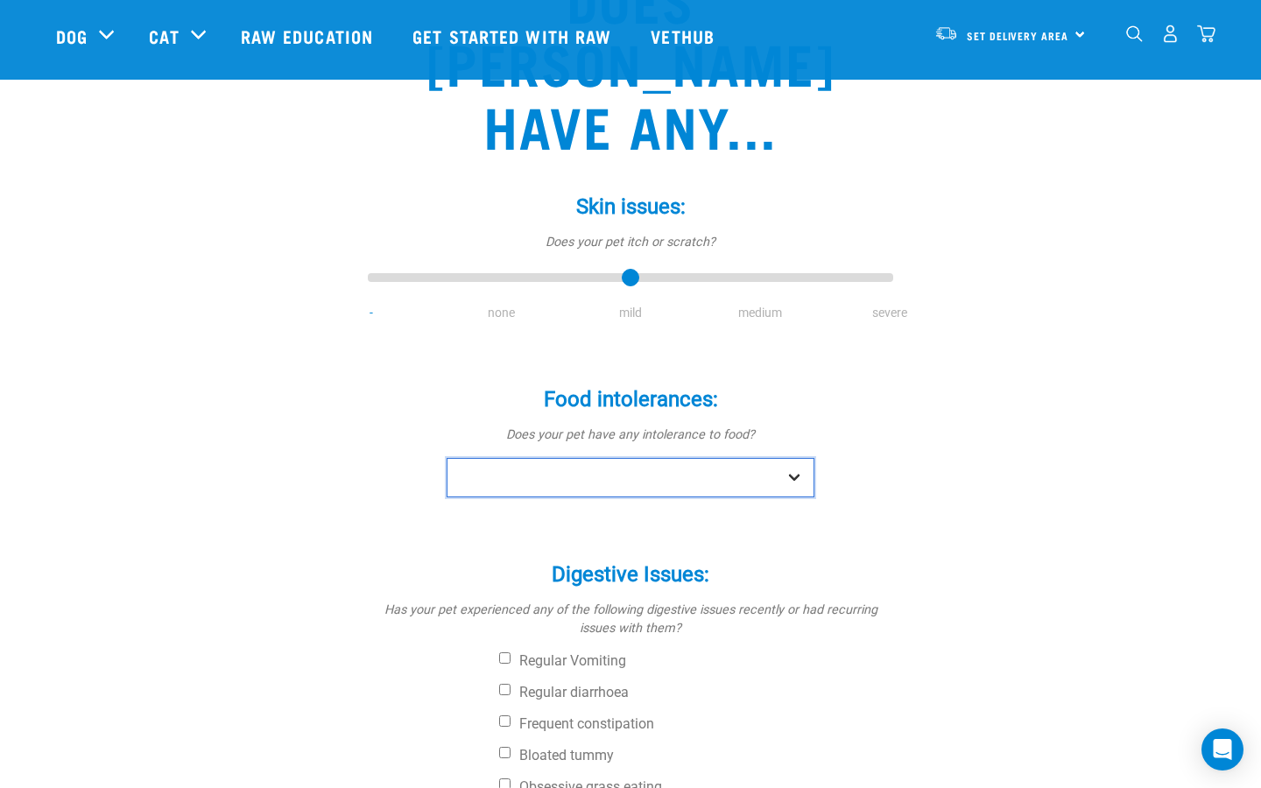
select select "no"
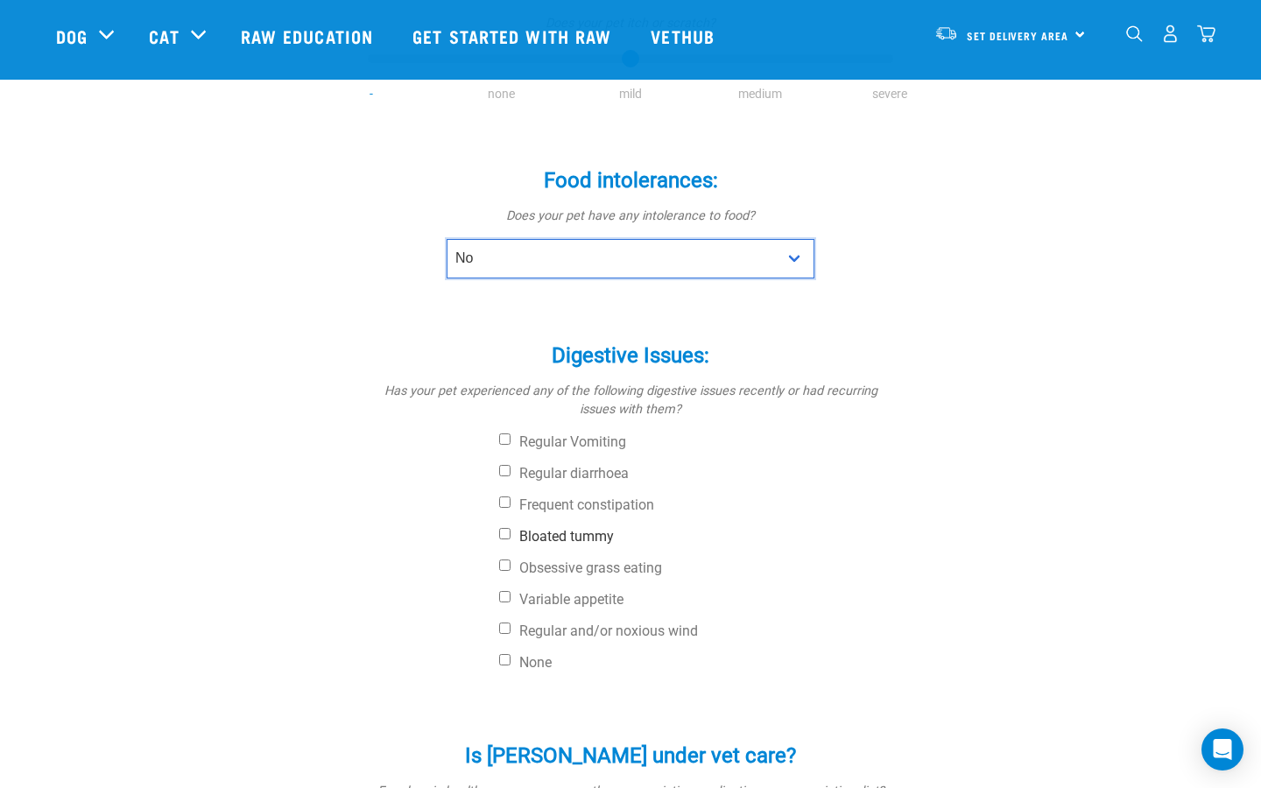
scroll to position [431, 0]
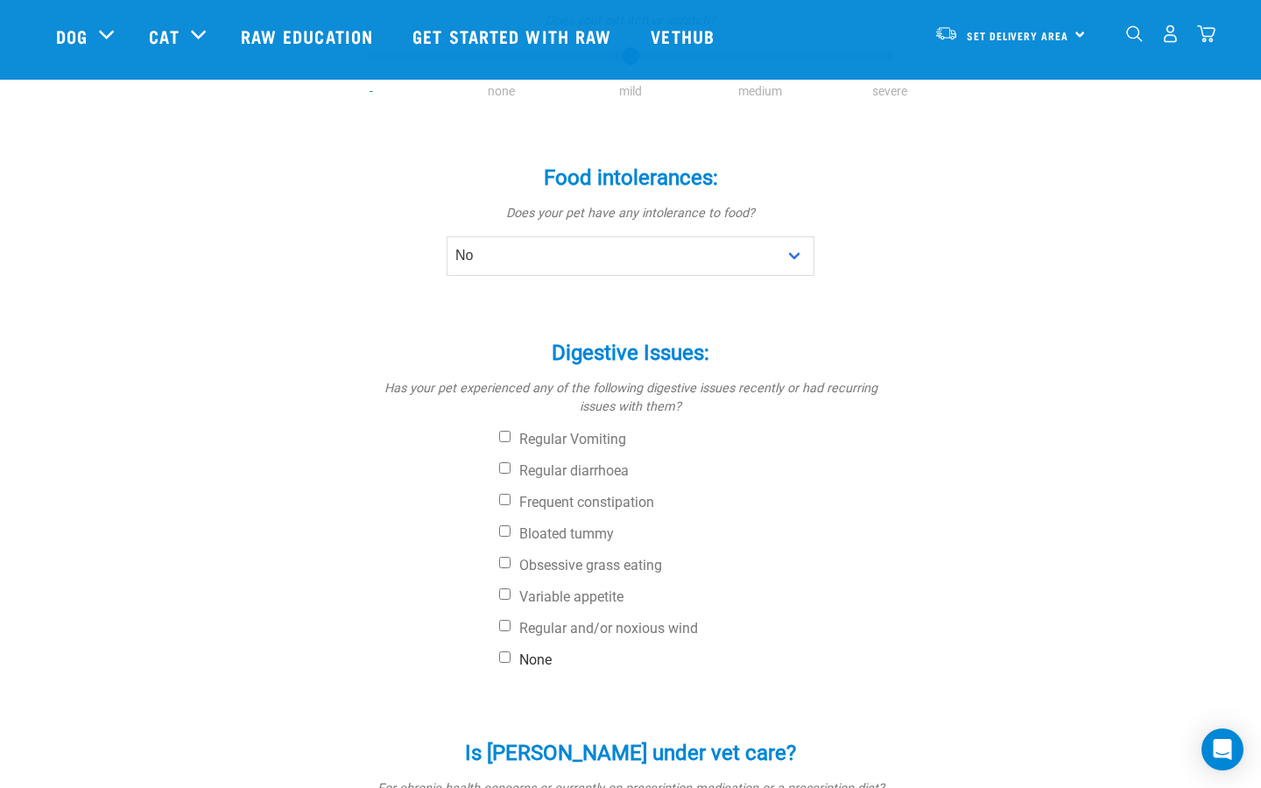
click at [505, 651] on input "None" at bounding box center [504, 656] width 11 height 11
checkbox input "true"
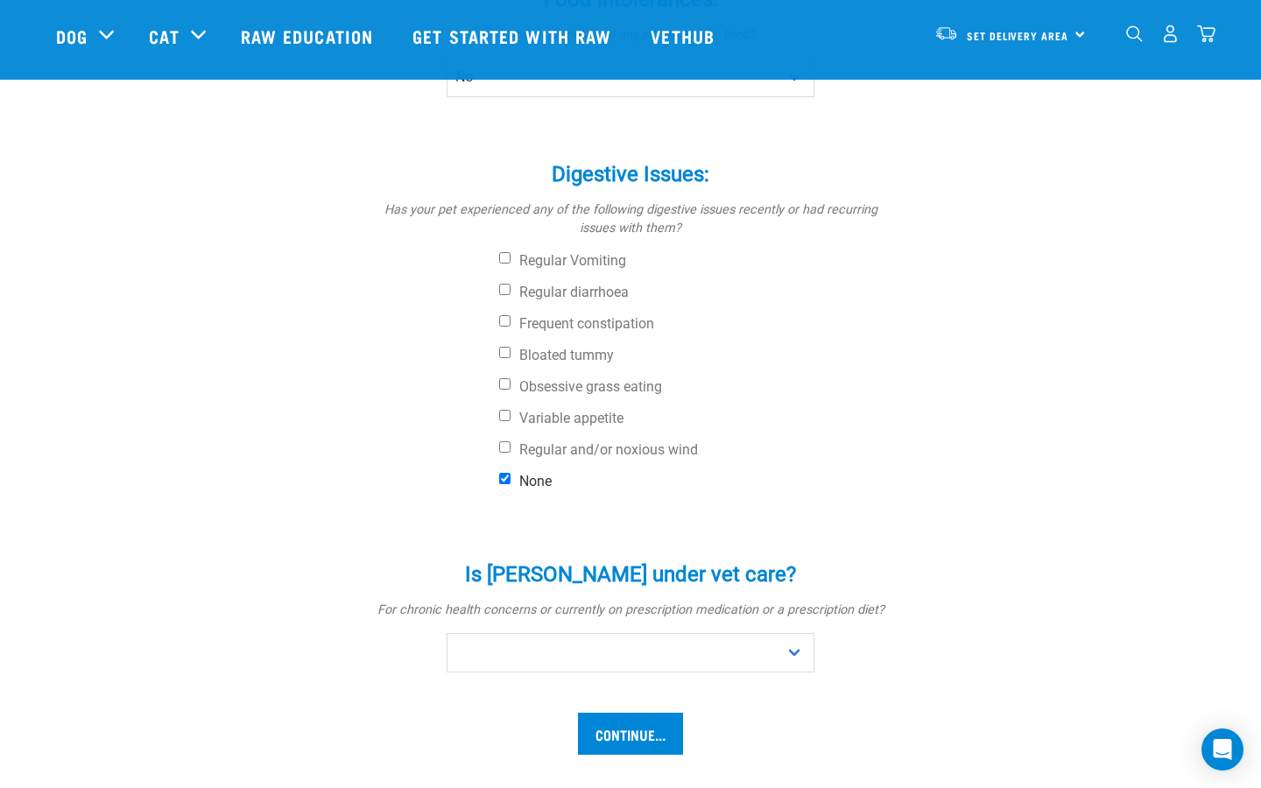
scroll to position [625, 0]
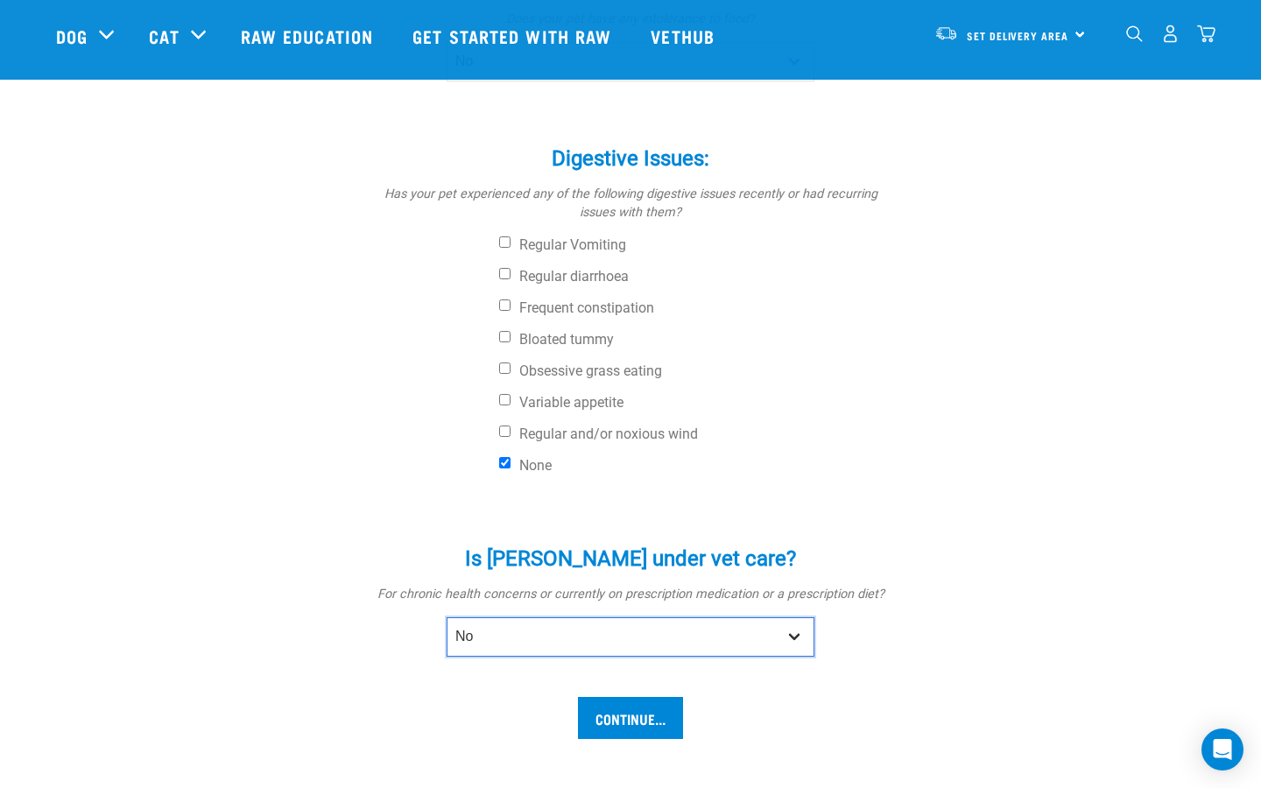
select select "yes"
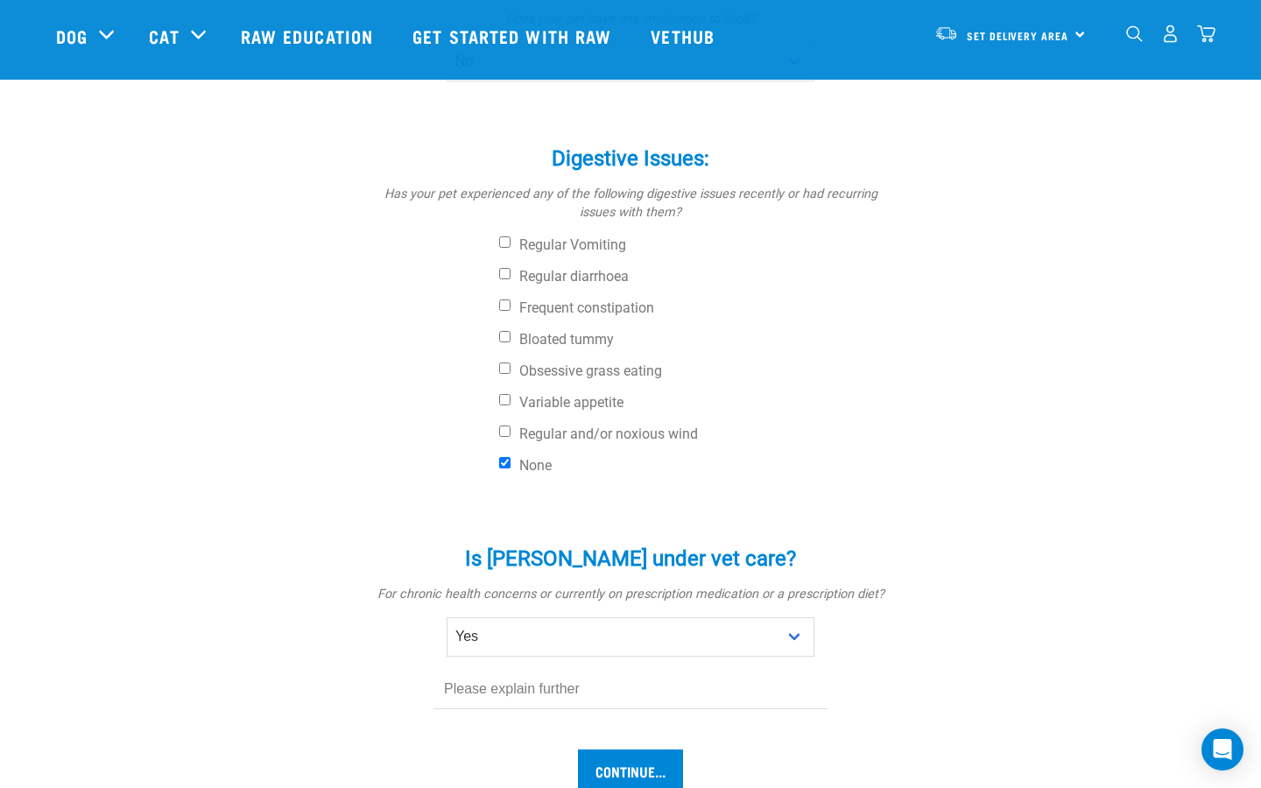
click at [597, 670] on input "text" at bounding box center [630, 689] width 394 height 39
type input "History of possible lymphoma or IBD. Blood tests now improving."
click at [615, 749] on input "Continue..." at bounding box center [630, 770] width 105 height 42
